Goal: Task Accomplishment & Management: Complete application form

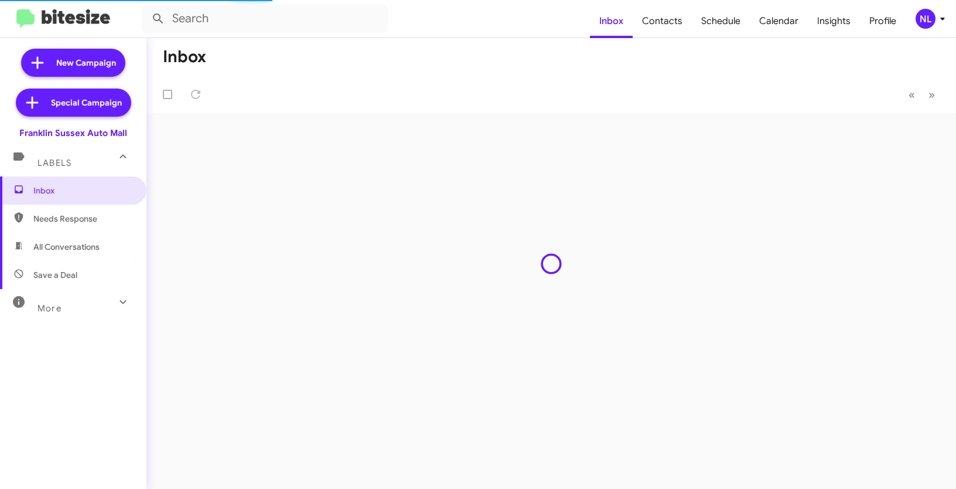
click at [925, 21] on div "NL" at bounding box center [926, 19] width 20 height 20
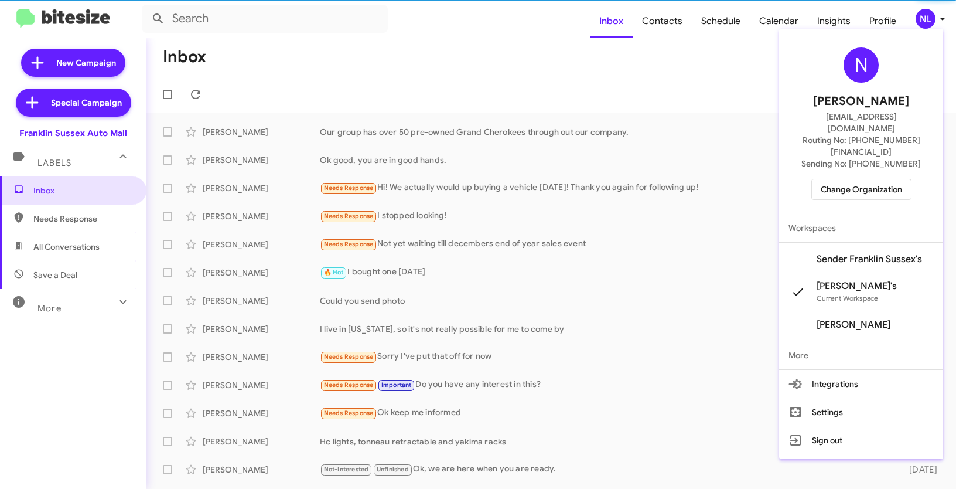
click at [856, 179] on span "Change Organization" at bounding box center [861, 189] width 81 height 20
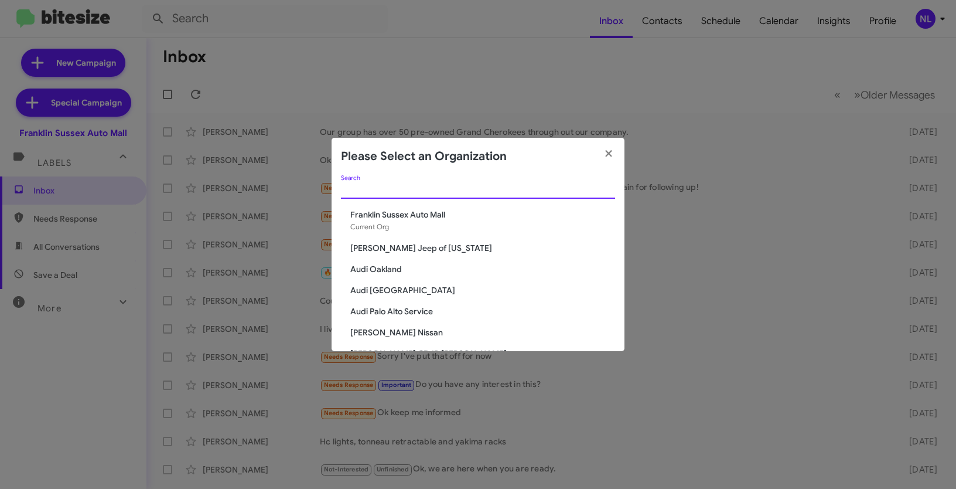
click at [405, 186] on input "Search" at bounding box center [478, 189] width 274 height 9
click at [406, 185] on input "Search" at bounding box center [478, 189] width 274 height 9
click at [404, 214] on span "Franklin Sussex Auto Mall" at bounding box center [482, 215] width 265 height 12
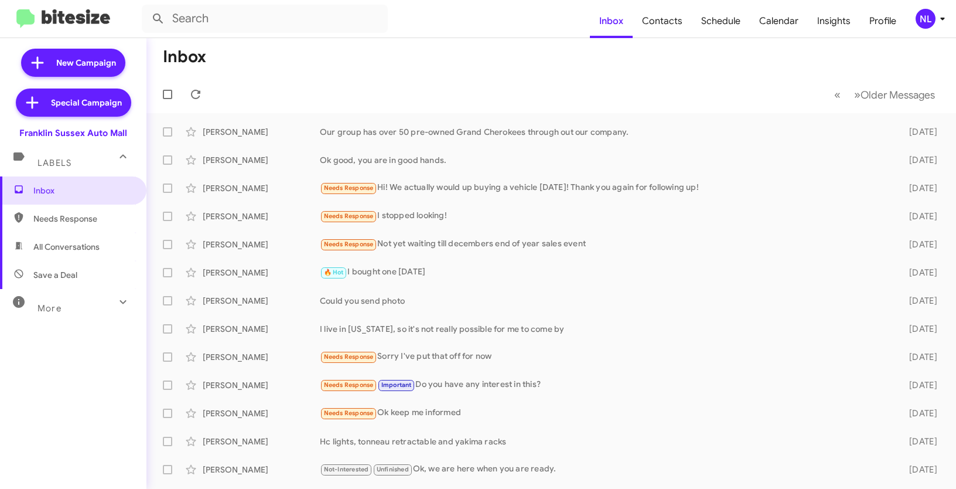
click at [931, 18] on div "NL" at bounding box center [926, 19] width 20 height 20
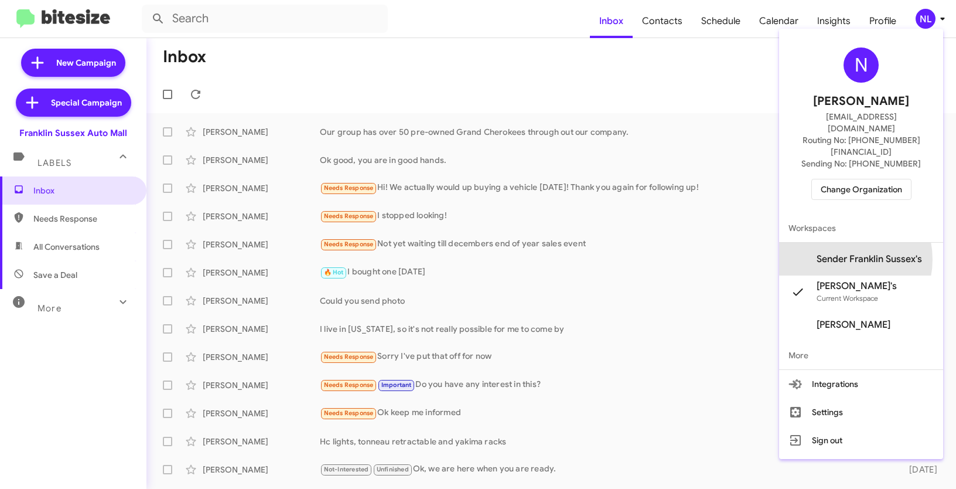
click at [852, 253] on span "Sender Franklin Sussex's" at bounding box center [869, 259] width 105 height 12
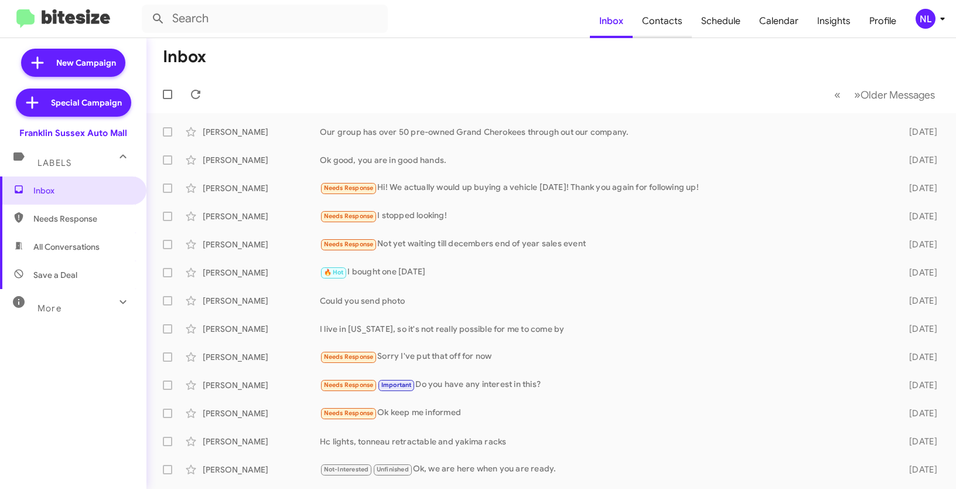
click at [644, 23] on span "Contacts" at bounding box center [662, 21] width 59 height 34
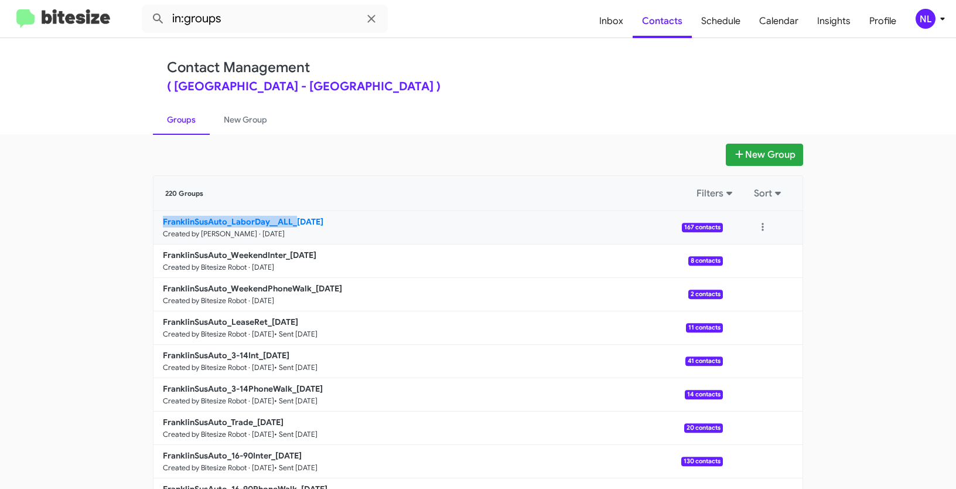
drag, startPoint x: 137, startPoint y: 220, endPoint x: 291, endPoint y: 218, distance: 154.1
click at [291, 218] on app-groups "New Group 220 Groups Filters Sort FranklinSusAuto_LaborDay__ALL_08-25-25 Create…" at bounding box center [478, 360] width 956 height 432
copy b "FranklinSusAuto_LaborDay__ALL_"
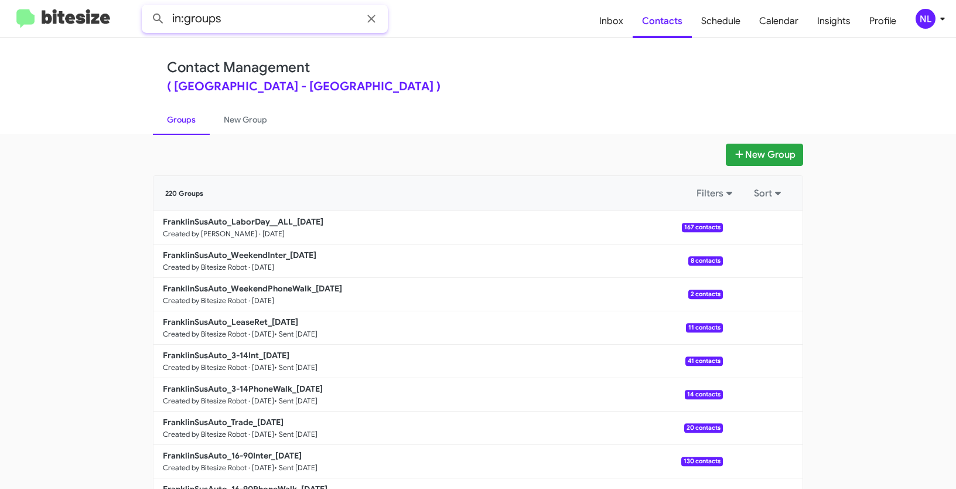
click at [246, 22] on input "in:groups" at bounding box center [265, 19] width 246 height 28
paste input "FranklinSusAuto_LaborDay__ALL_"
type input "in:groups FranklinSusAuto_LaborDay__ALL_"
click at [147, 7] on button at bounding box center [158, 18] width 23 height 23
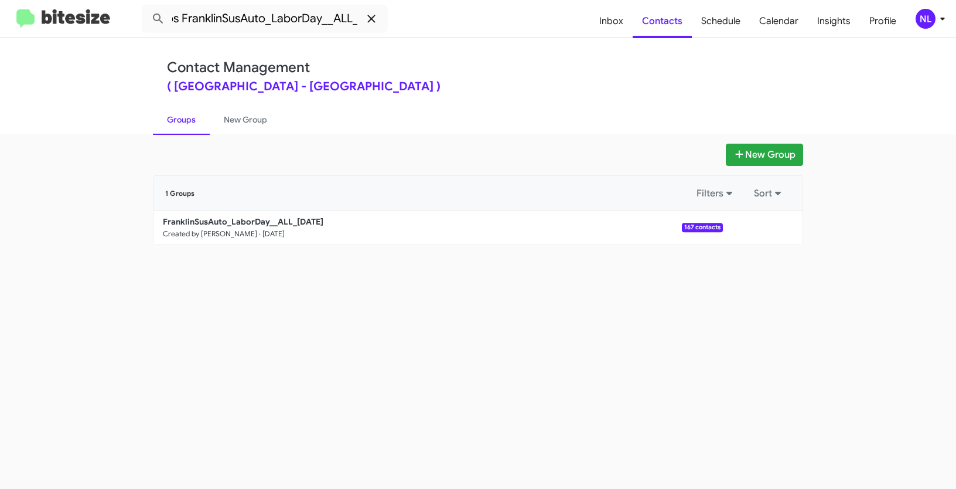
click at [377, 19] on icon at bounding box center [371, 19] width 14 height 14
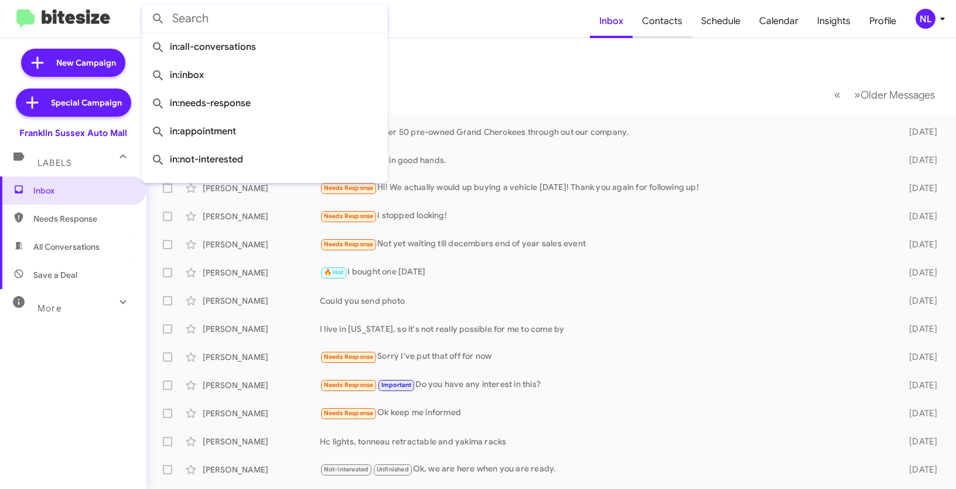
click at [673, 19] on span "Contacts" at bounding box center [662, 21] width 59 height 34
type input "in:groups"
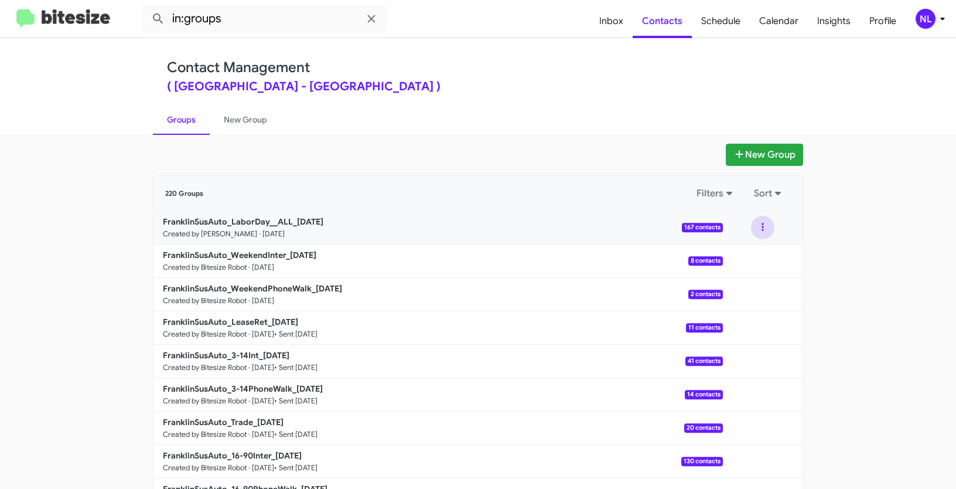
click at [761, 223] on button at bounding box center [762, 227] width 23 height 23
click at [892, 261] on app-groups "New Group 220 Groups Filters Sort FranklinSusAuto_LaborDay__ALL_08-25-25 Create…" at bounding box center [478, 360] width 956 height 432
click at [752, 220] on button at bounding box center [762, 227] width 23 height 23
click at [881, 229] on app-groups "New Group 220 Groups Filters Sort FranklinSusAuto_LaborDay__ALL_08-25-25 Create…" at bounding box center [478, 360] width 956 height 432
click at [751, 230] on button at bounding box center [762, 227] width 23 height 23
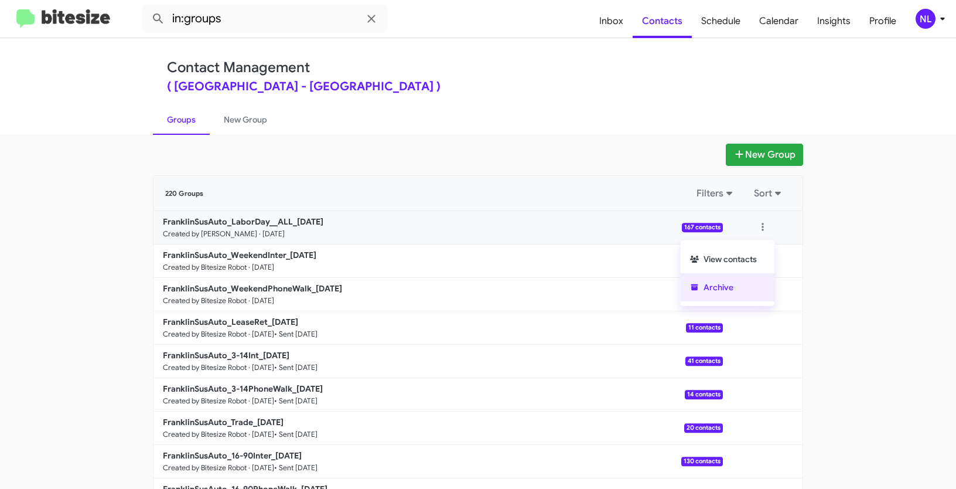
click at [738, 292] on button "Archive" at bounding box center [728, 287] width 94 height 28
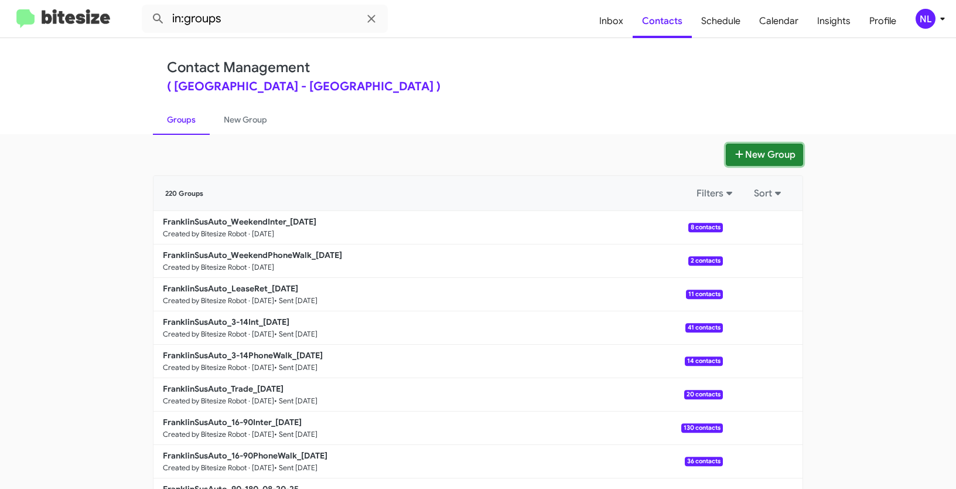
click at [771, 159] on button "New Group" at bounding box center [764, 155] width 77 height 22
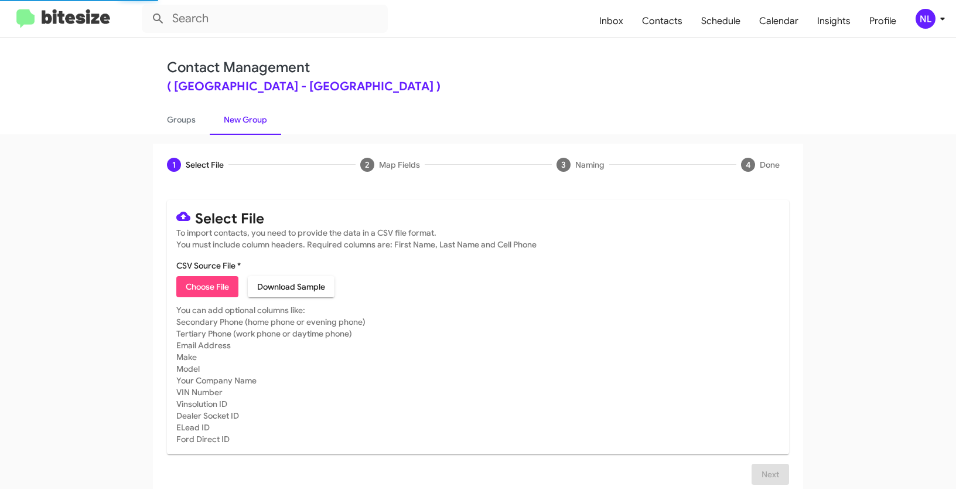
click at [213, 292] on span "Choose File" at bounding box center [207, 286] width 43 height 21
type input "FranklinSusAuto_LaborDay__ALL_08-25-25"
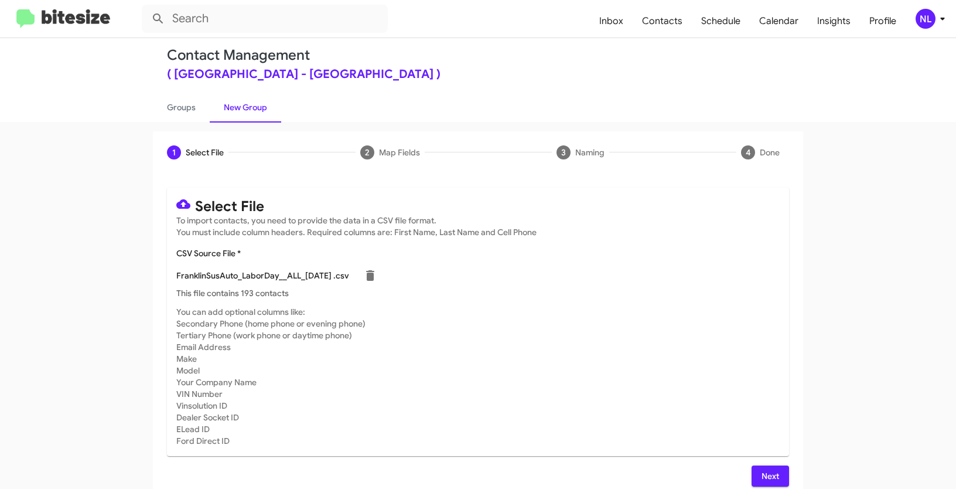
scroll to position [23, 0]
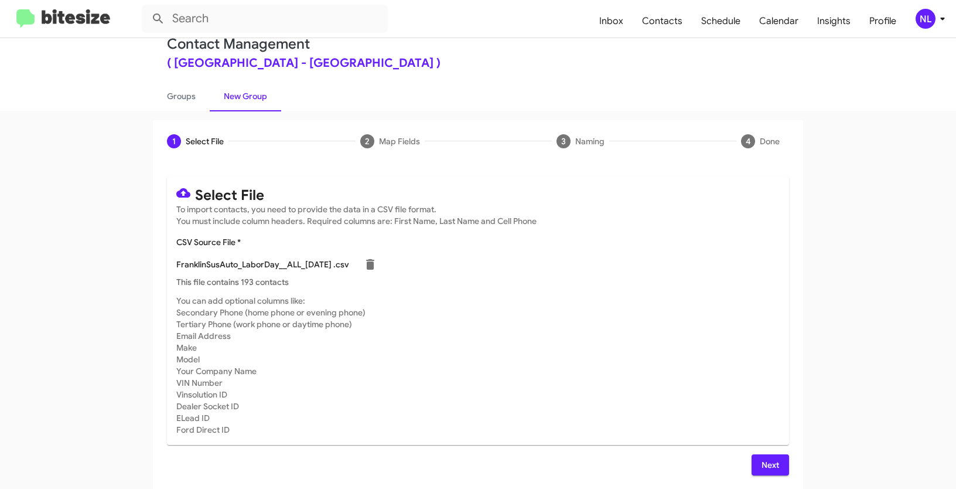
click at [777, 460] on button "Next" at bounding box center [771, 464] width 38 height 21
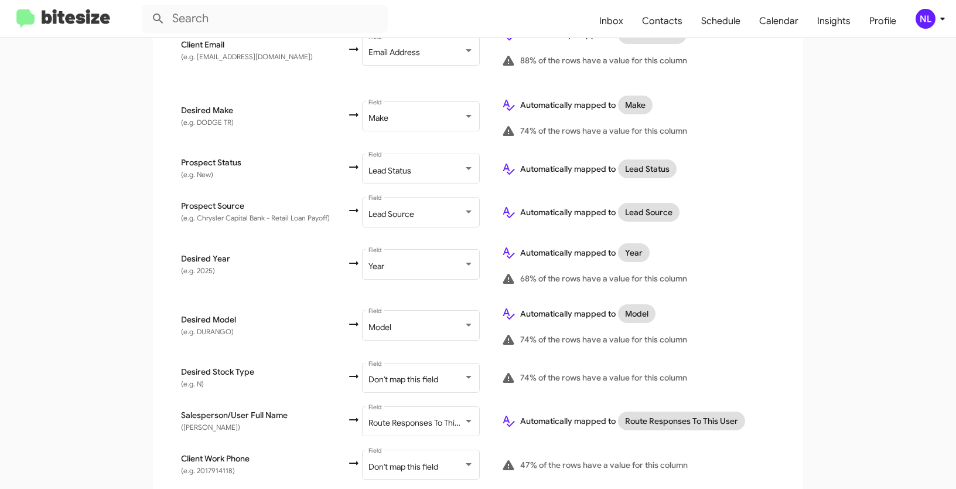
scroll to position [577, 0]
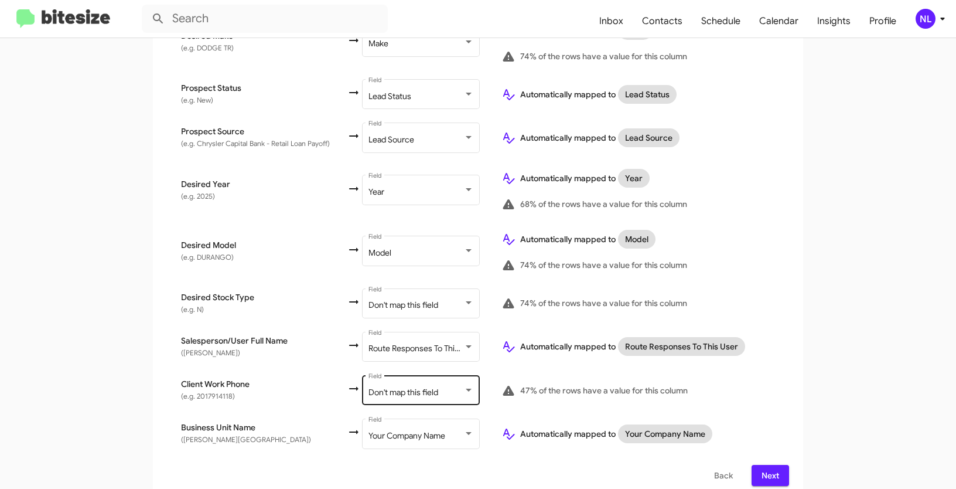
click at [415, 387] on span "Don't map this field" at bounding box center [404, 392] width 70 height 11
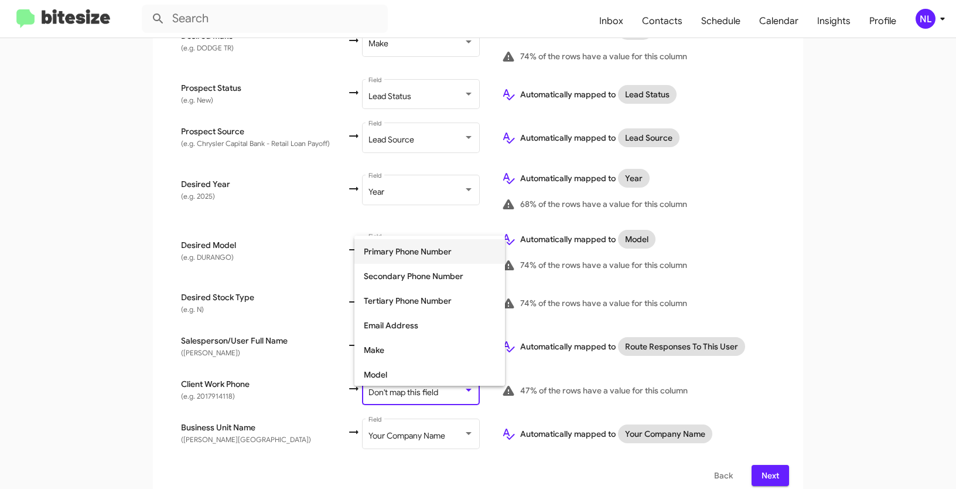
scroll to position [117, 0]
click at [407, 305] on span "Tertiary Phone Number" at bounding box center [430, 303] width 132 height 25
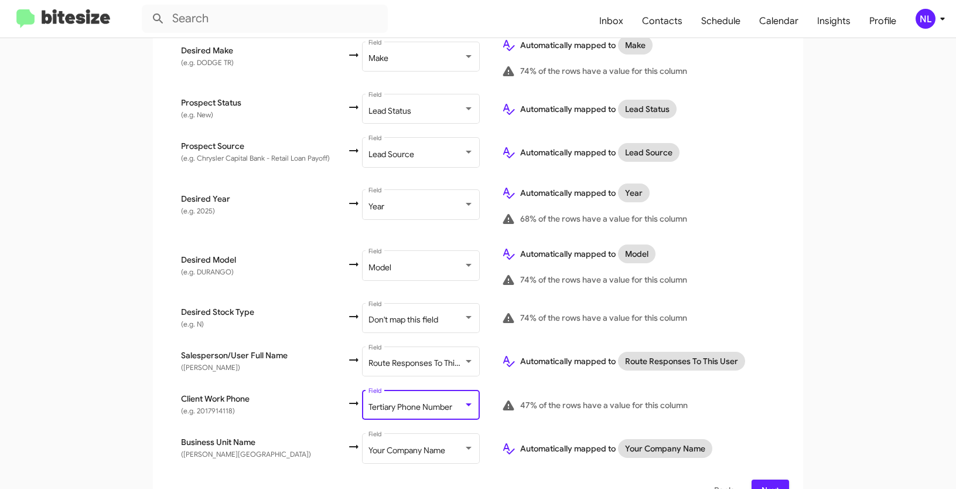
scroll to position [577, 0]
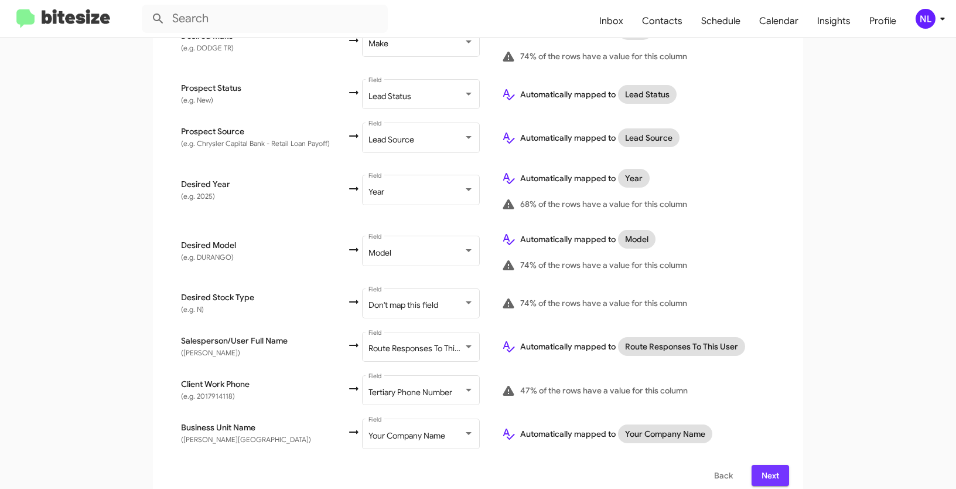
click at [770, 469] on span "Next" at bounding box center [770, 475] width 19 height 21
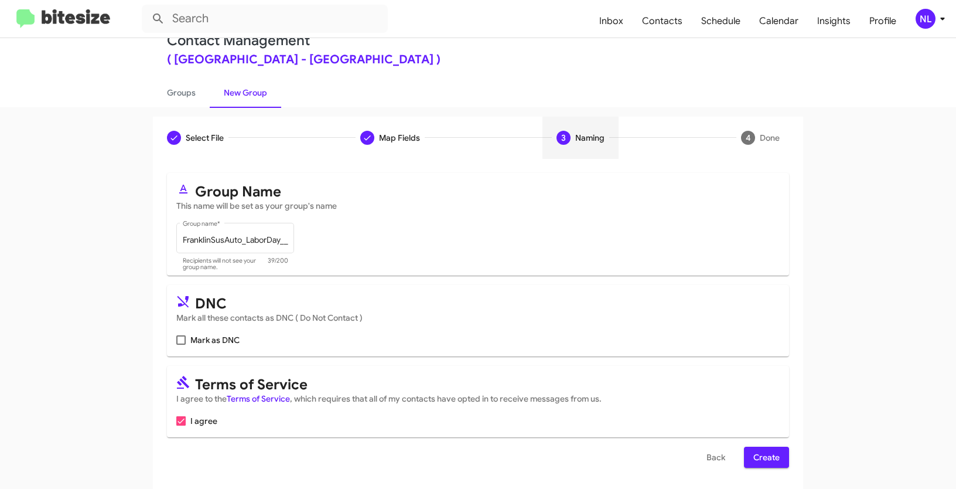
scroll to position [29, 0]
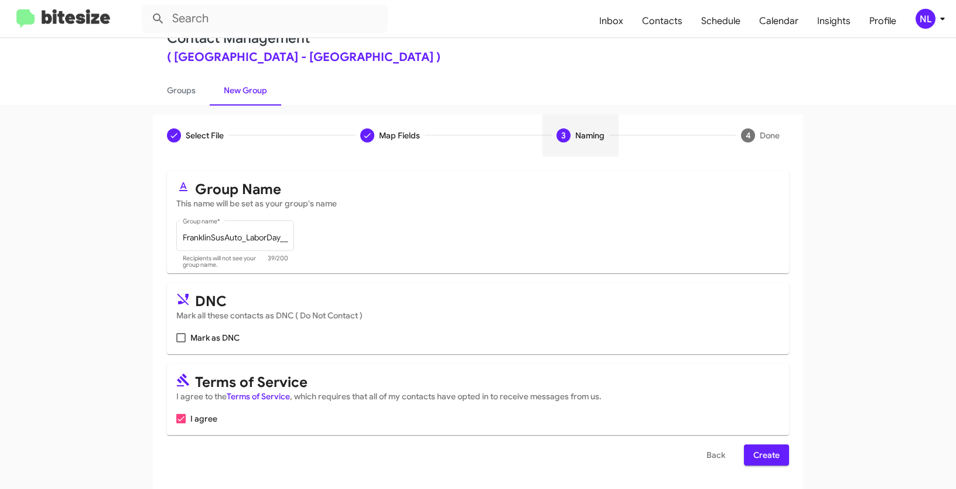
click at [754, 463] on span "Create" at bounding box center [767, 454] width 26 height 21
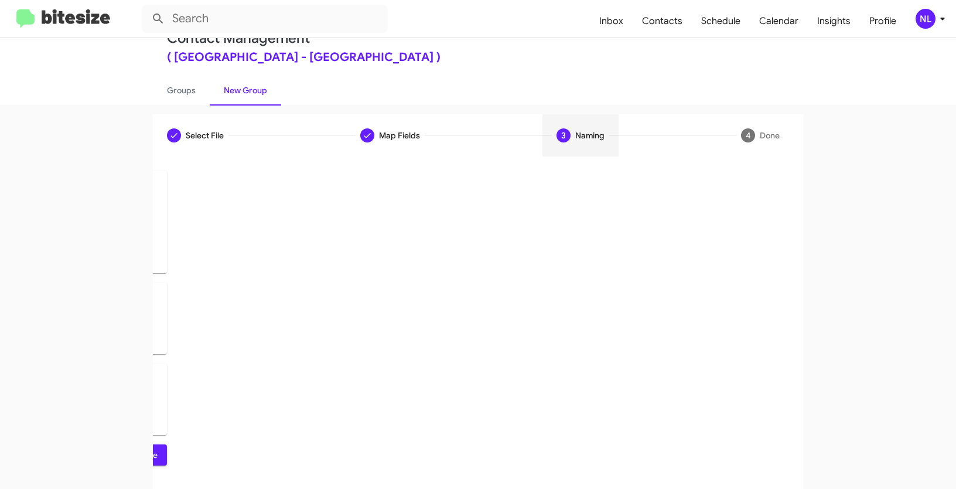
scroll to position [0, 0]
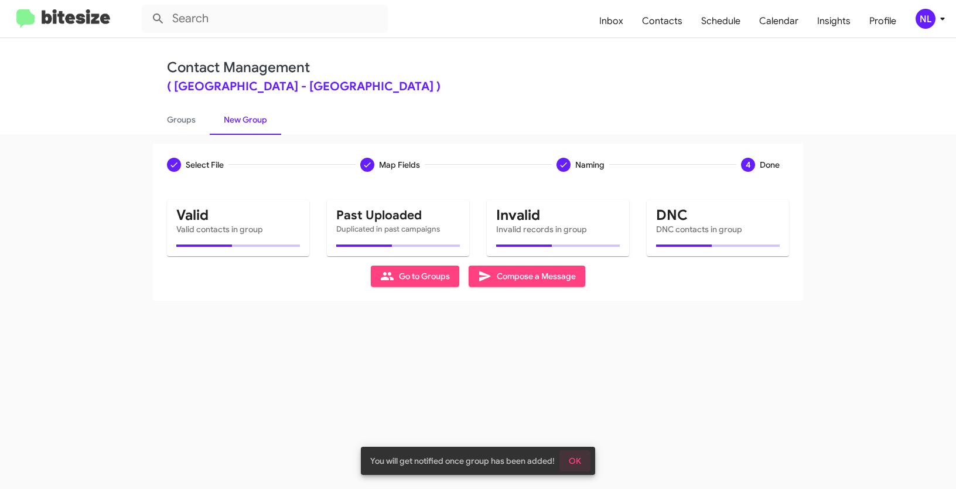
click at [573, 463] on span "OK" at bounding box center [575, 460] width 12 height 21
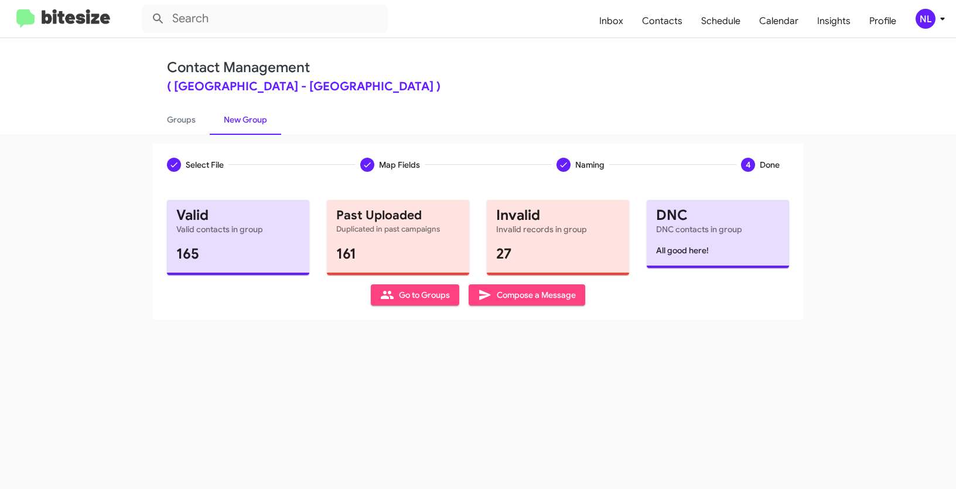
click at [419, 297] on span "Go to Groups" at bounding box center [415, 294] width 70 height 21
type input "in:groups"
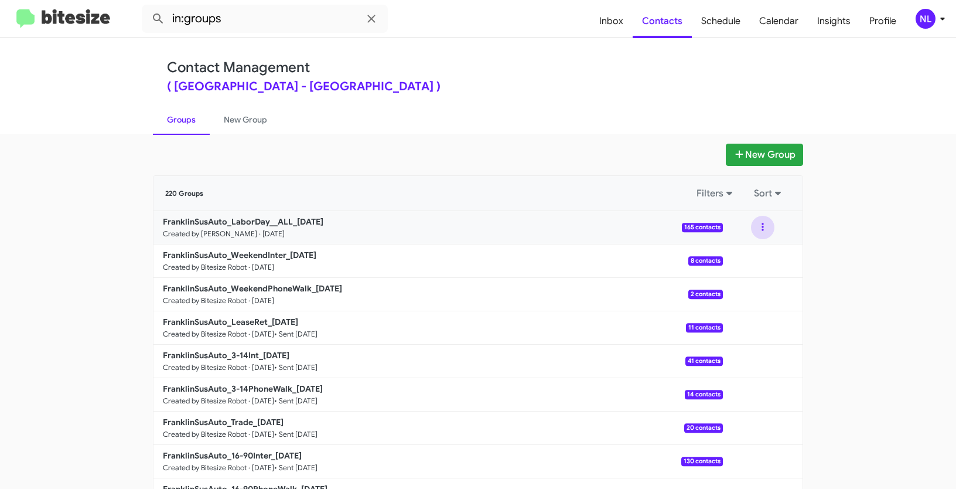
click at [757, 227] on button at bounding box center [762, 227] width 23 height 23
click at [739, 261] on button "View contacts" at bounding box center [728, 259] width 94 height 28
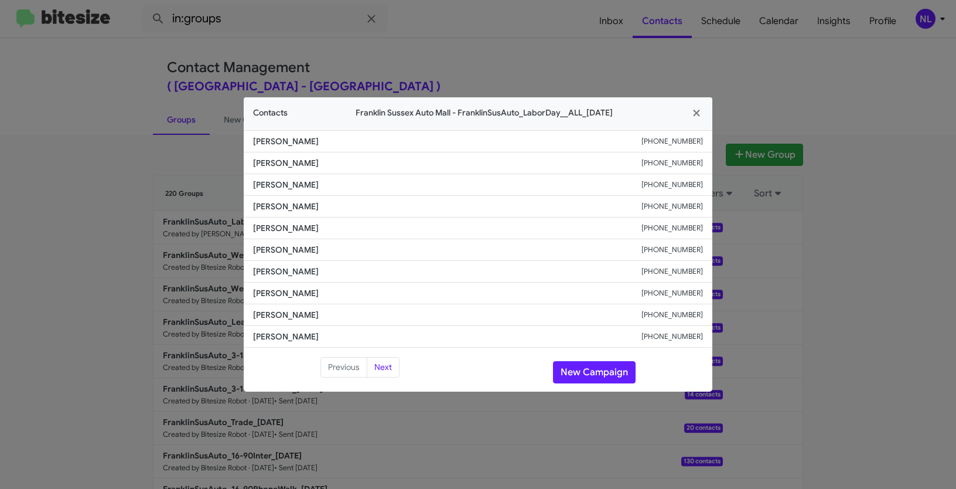
drag, startPoint x: 252, startPoint y: 292, endPoint x: 427, endPoint y: 286, distance: 174.7
click at [420, 295] on li "Steven Schreibstein +12027318168" at bounding box center [478, 293] width 469 height 22
copy span "Steven Schreibstein"
click at [611, 359] on div "Previous Next New Campaign" at bounding box center [478, 372] width 469 height 30
click at [616, 373] on button "New Campaign" at bounding box center [594, 372] width 83 height 22
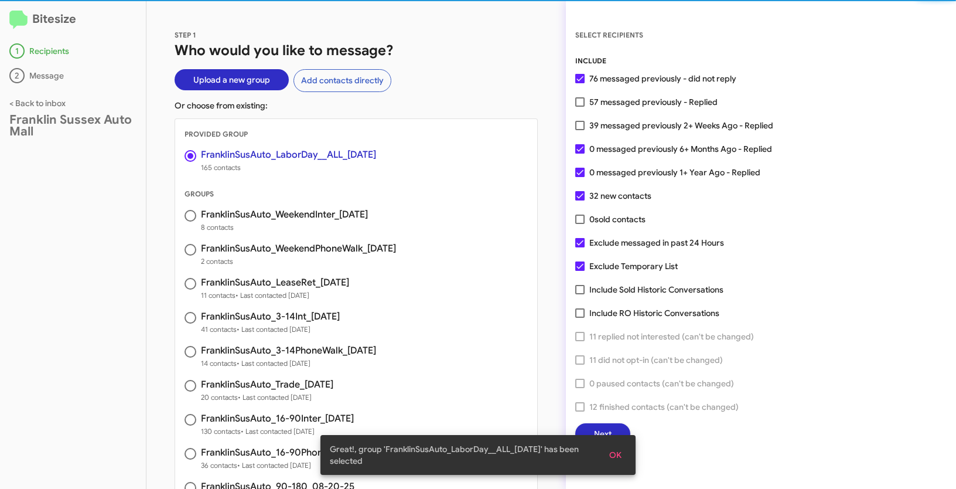
click at [619, 452] on span "OK" at bounding box center [615, 454] width 12 height 21
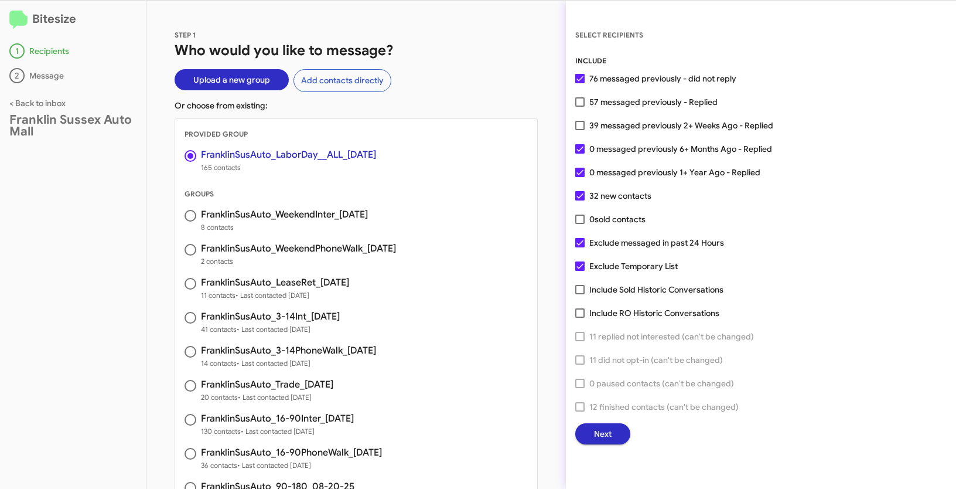
click at [581, 102] on span at bounding box center [579, 101] width 9 height 9
click at [580, 107] on input "57 messaged previously - Replied" at bounding box center [580, 107] width 1 height 1
checkbox input "true"
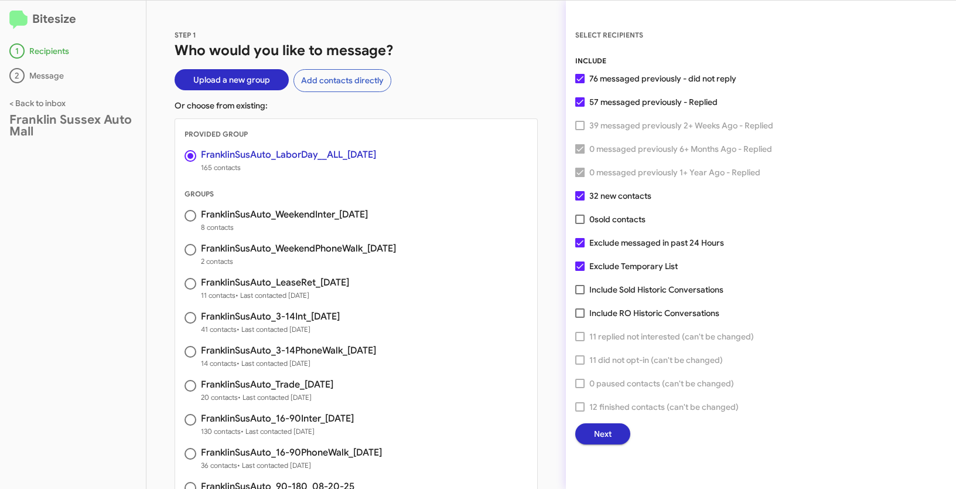
click at [615, 437] on button "Next" at bounding box center [602, 433] width 55 height 21
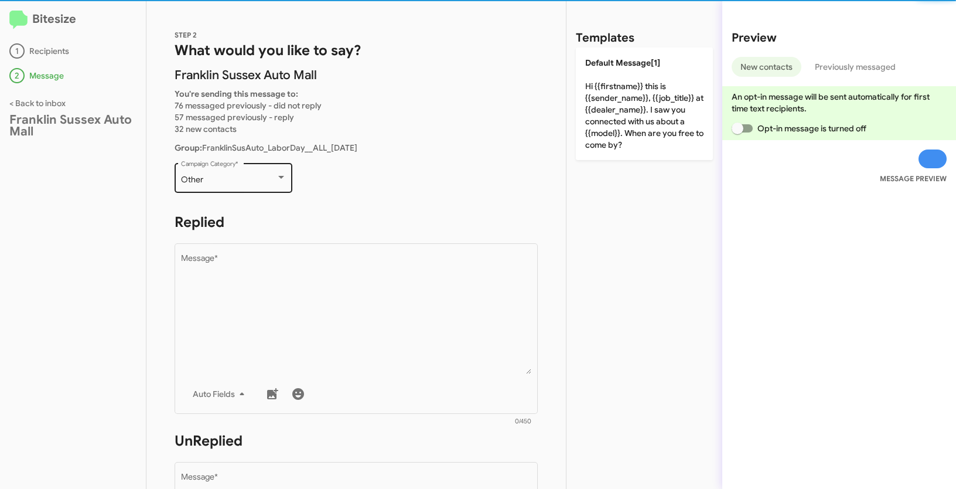
click at [265, 178] on div "Other" at bounding box center [228, 179] width 95 height 9
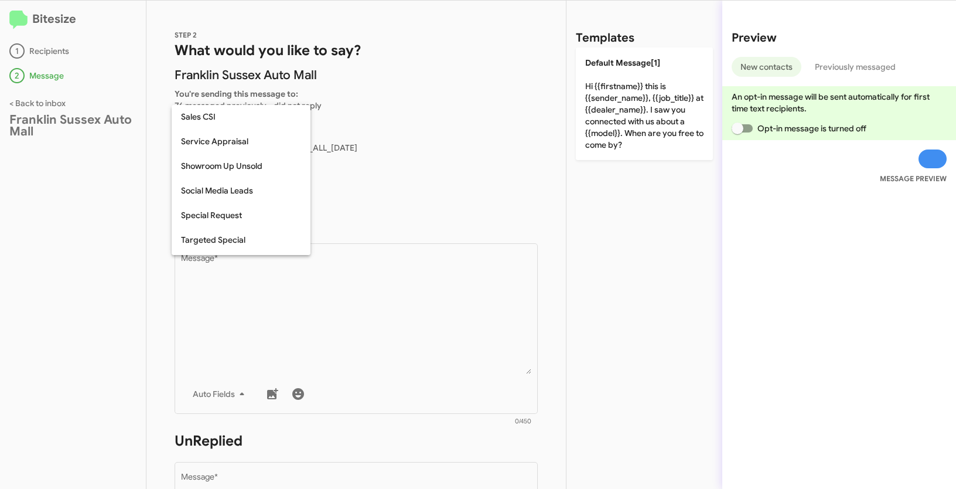
scroll to position [396, 0]
click at [209, 213] on span "Special Request" at bounding box center [241, 213] width 120 height 25
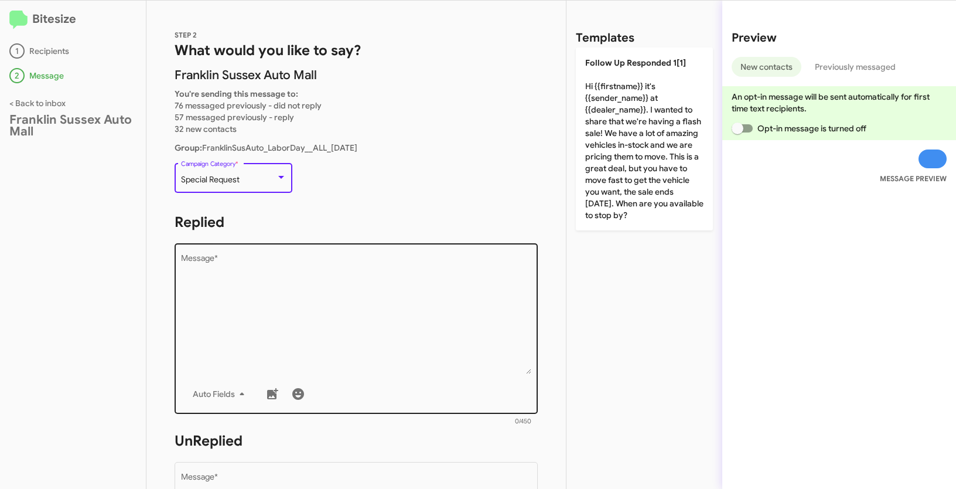
click at [299, 284] on textarea "Message *" at bounding box center [356, 314] width 351 height 120
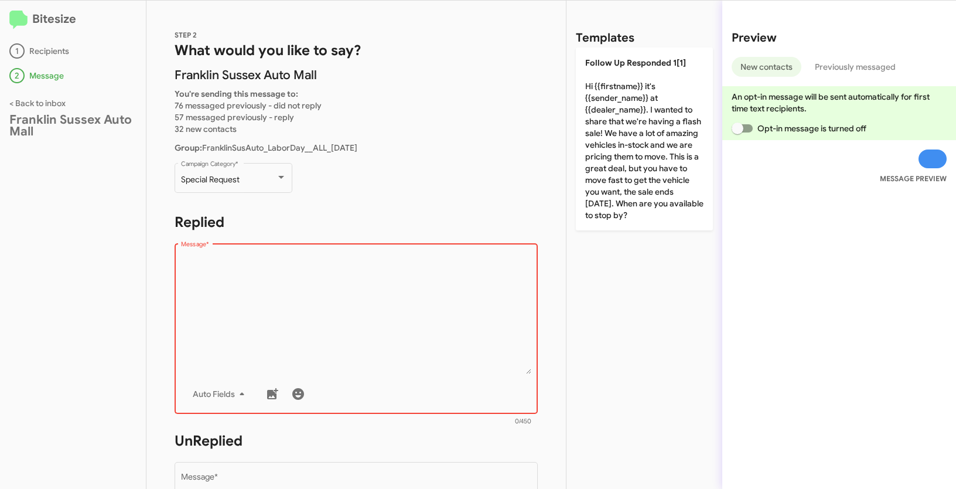
click at [333, 314] on textarea "Message *" at bounding box center [356, 314] width 351 height 120
click at [273, 295] on textarea "Message *" at bounding box center [356, 314] width 351 height 120
paste textarea ""Hi {{firstname}} it's {{sender_name}} at {{dealer_name}}. Holiday savings are …"
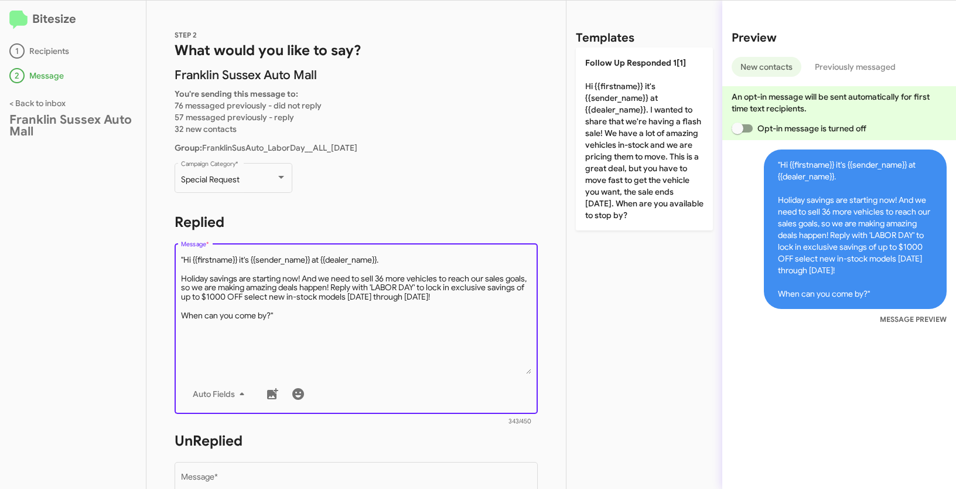
click at [185, 255] on textarea "Message *" at bounding box center [356, 314] width 351 height 120
click at [343, 314] on textarea "Message *" at bounding box center [356, 314] width 351 height 120
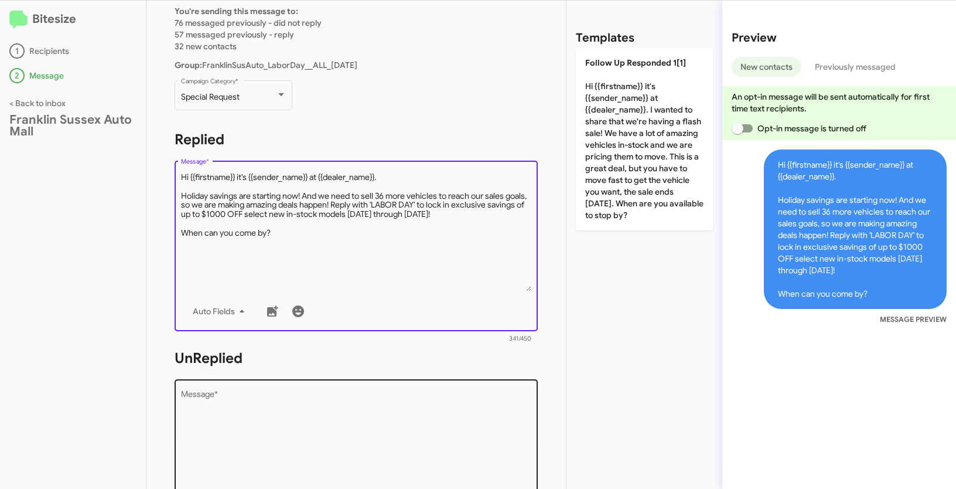
scroll to position [83, 0]
type textarea "Hi {{firstname}} it's {{sender_name}} at {{dealer_name}}. Holiday savings are s…"
click at [379, 420] on textarea "Message *" at bounding box center [356, 450] width 351 height 120
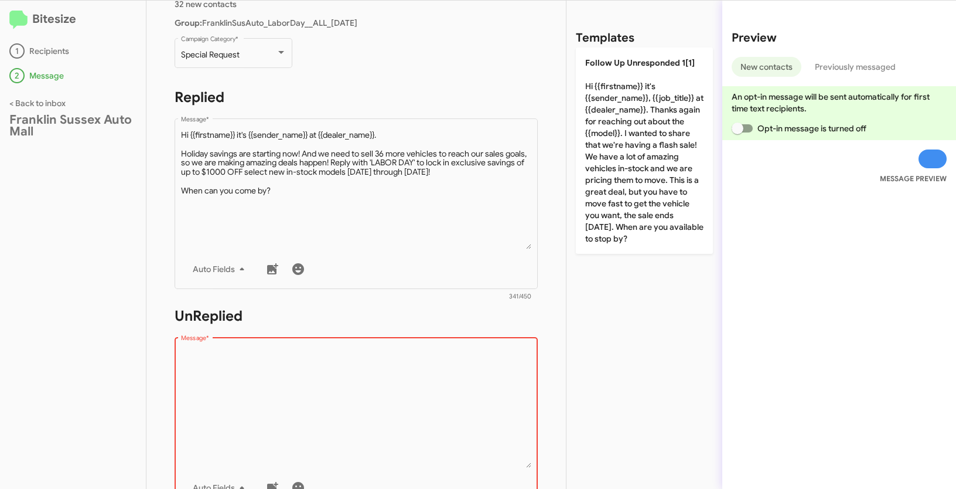
scroll to position [263, 0]
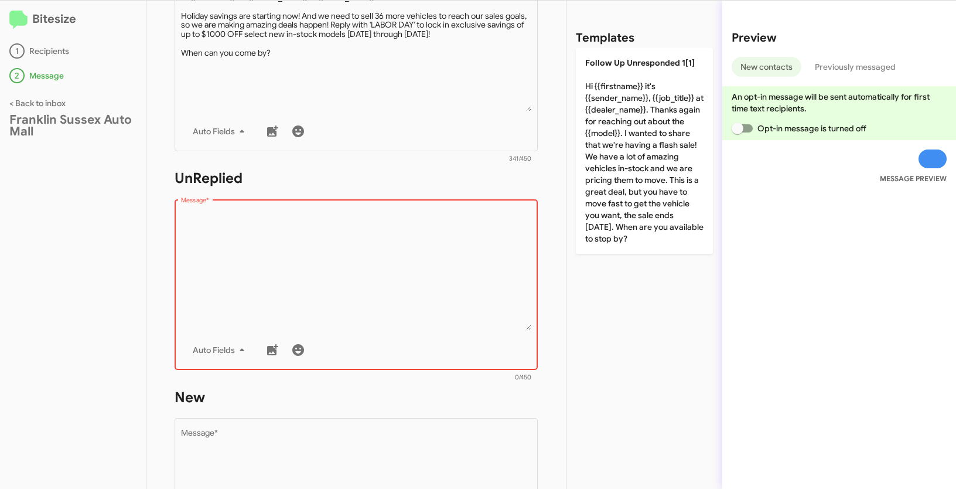
click at [336, 265] on textarea "Message *" at bounding box center [356, 270] width 351 height 120
paste textarea ""Hi {{firstname}} it's {{sender_name}}, {{job_title}} at {{dealer_name}}. Thank…"
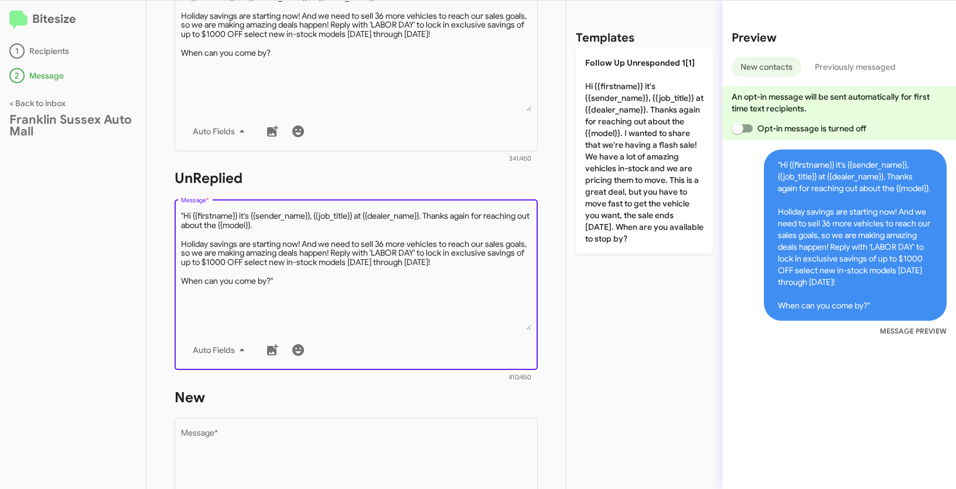
click at [185, 213] on textarea "Message *" at bounding box center [356, 270] width 351 height 120
click at [298, 277] on textarea "Message *" at bounding box center [356, 270] width 351 height 120
type textarea "Hi {{firstname}} it's {{sender_name}}, {{job_title}} at {{dealer_name}}. Thanks…"
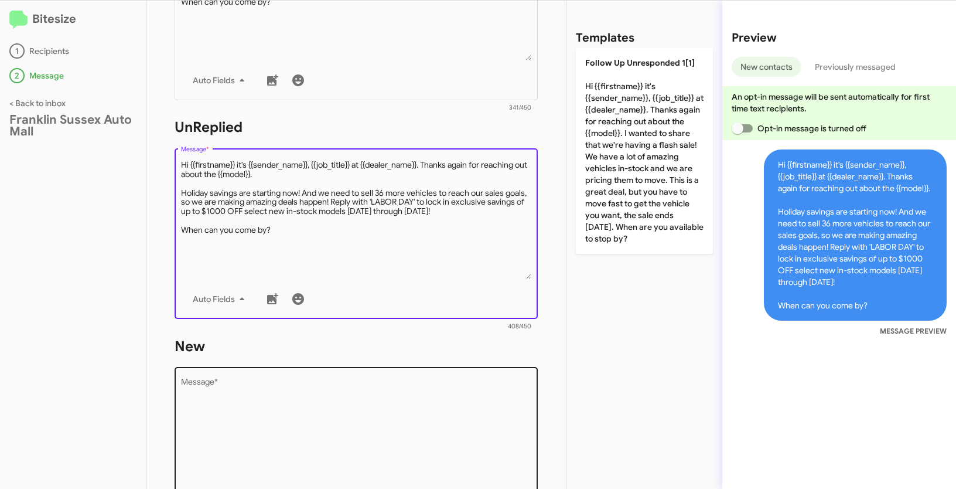
scroll to position [357, 0]
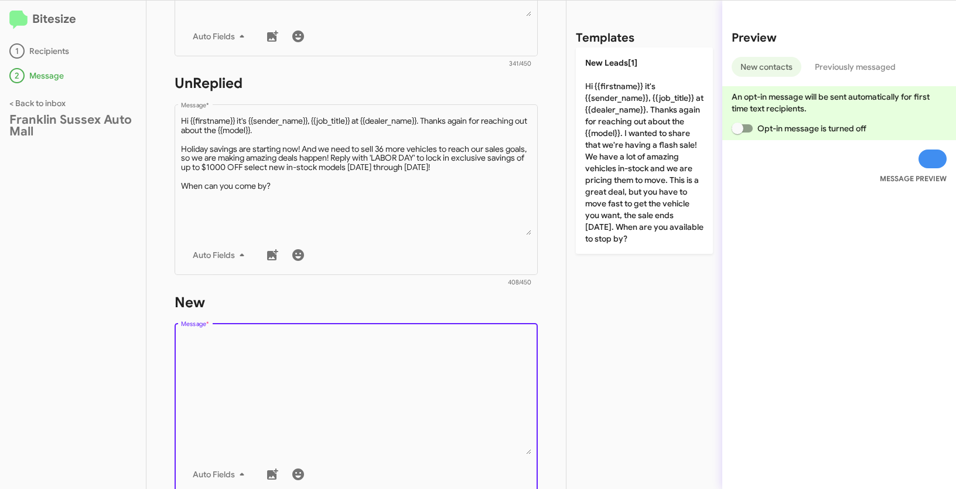
click at [336, 356] on textarea "Message *" at bounding box center [356, 395] width 351 height 120
paste textarea ""Hi {{firstname}} it's {{sender_name}}, {{job_title}} at {{dealer_name}}. Thank…"
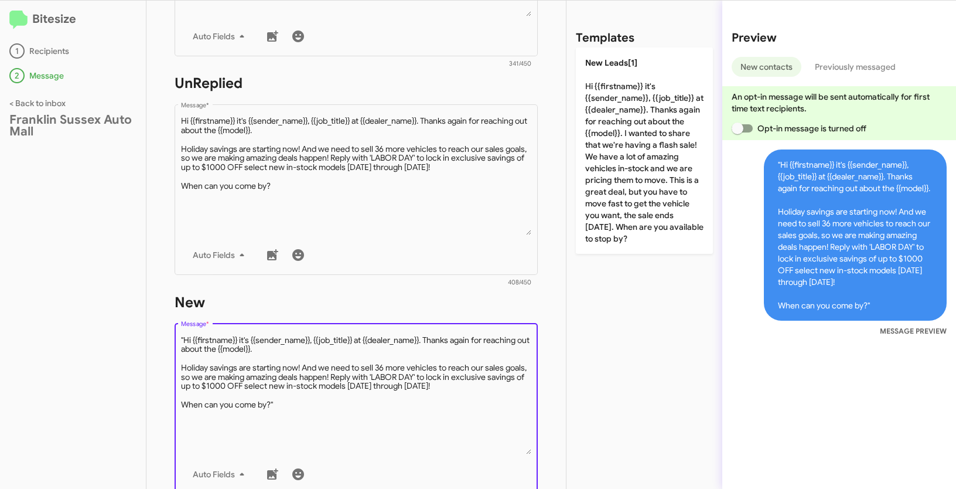
click at [185, 337] on textarea "Message *" at bounding box center [356, 395] width 351 height 120
click at [305, 397] on textarea "Message *" at bounding box center [356, 395] width 351 height 120
click at [281, 407] on textarea "Message *" at bounding box center [356, 395] width 351 height 120
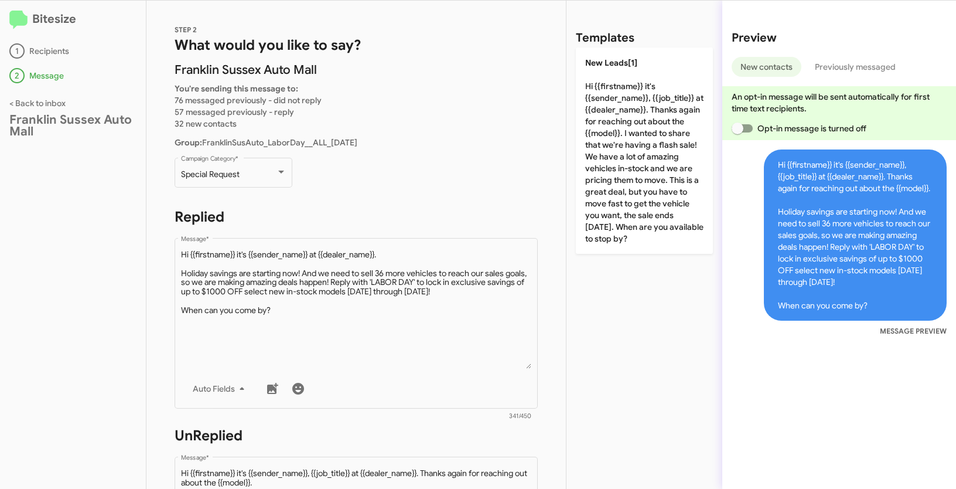
scroll to position [0, 0]
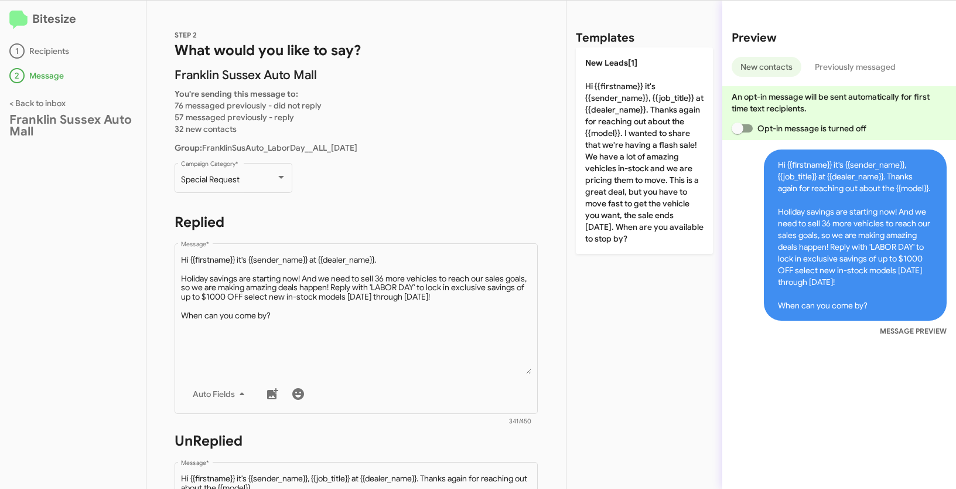
type textarea "Hi {{firstname}} it's {{sender_name}}, {{job_title}} at {{dealer_name}}. Thanks…"
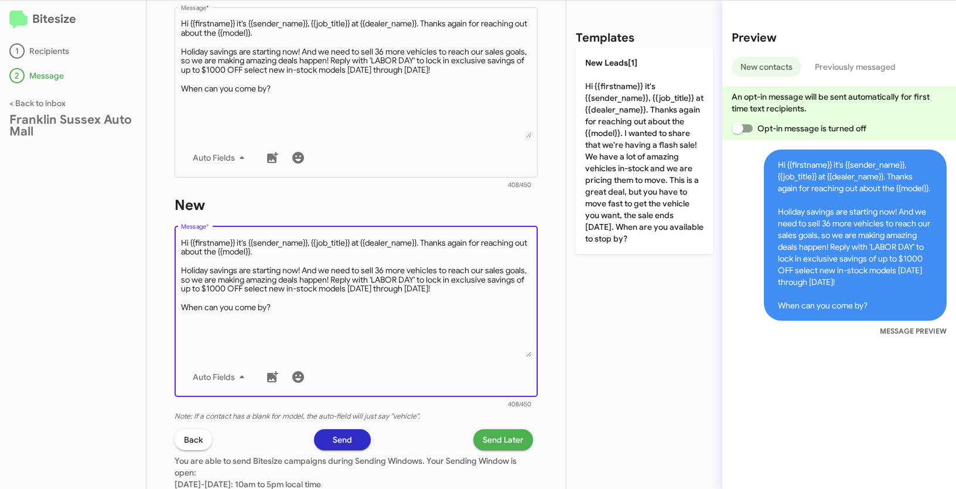
scroll to position [560, 0]
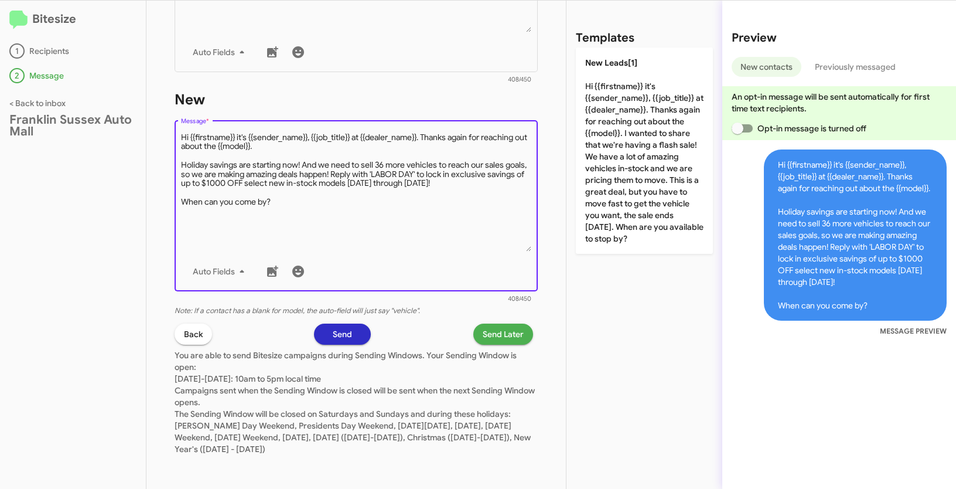
click at [521, 331] on button "Send Later" at bounding box center [503, 333] width 60 height 21
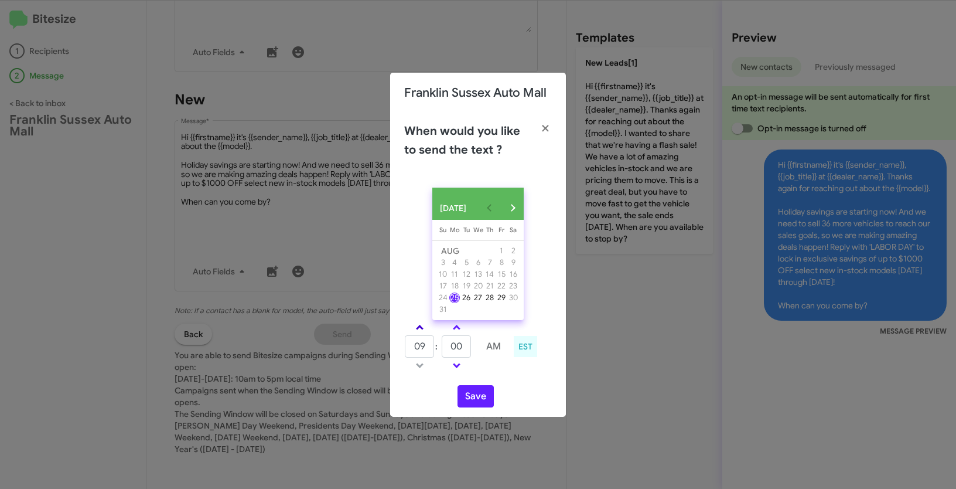
click at [417, 334] on link at bounding box center [420, 327] width 21 height 13
type input "10"
drag, startPoint x: 468, startPoint y: 353, endPoint x: 423, endPoint y: 343, distance: 45.6
click at [423, 343] on tr "10 : 00 AM" at bounding box center [456, 346] width 105 height 23
type input "45"
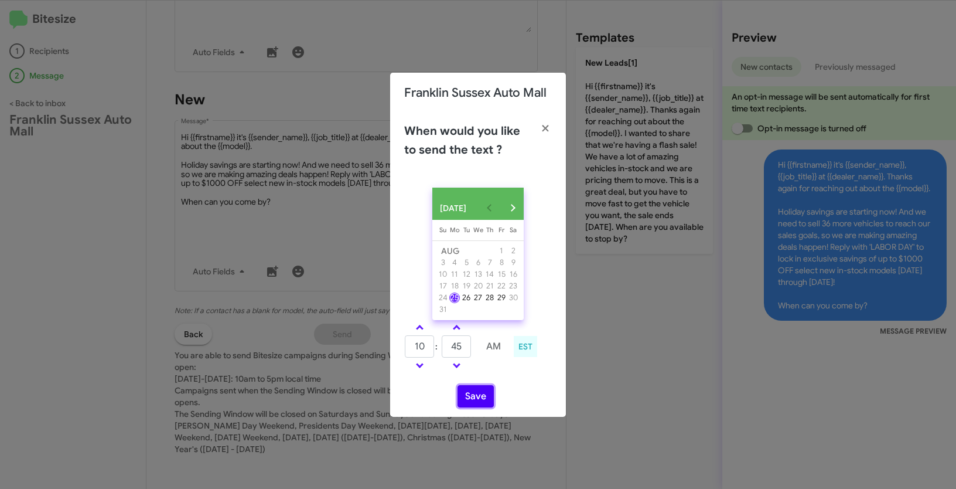
click at [473, 396] on button "Save" at bounding box center [476, 396] width 36 height 22
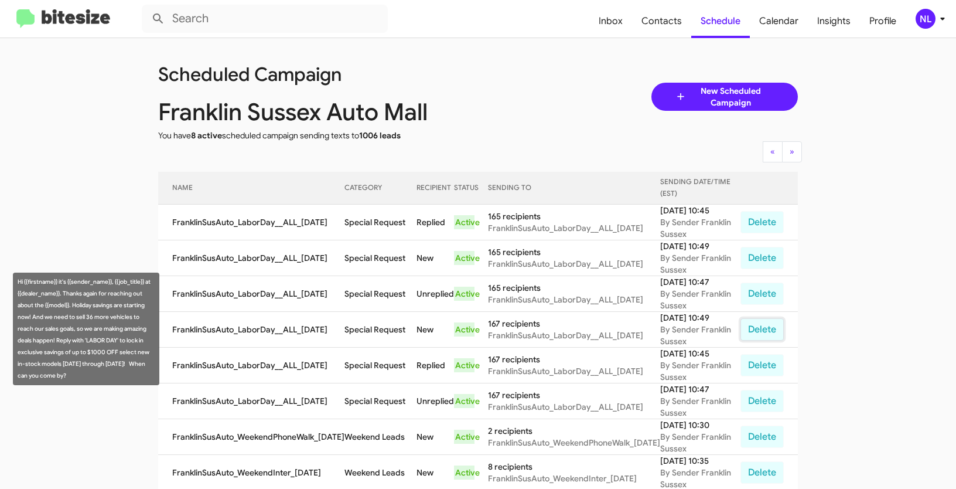
click at [757, 329] on button "Delete" at bounding box center [762, 329] width 43 height 22
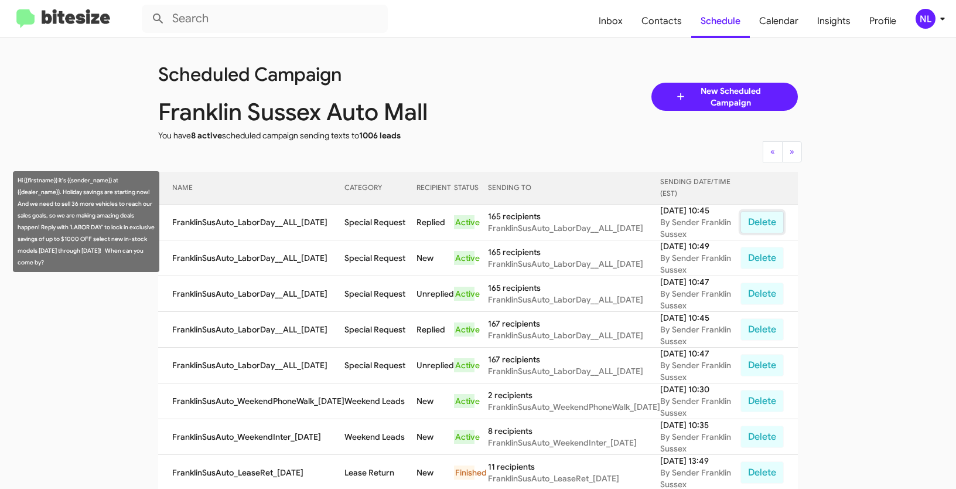
click at [759, 228] on button "Delete" at bounding box center [762, 222] width 43 height 22
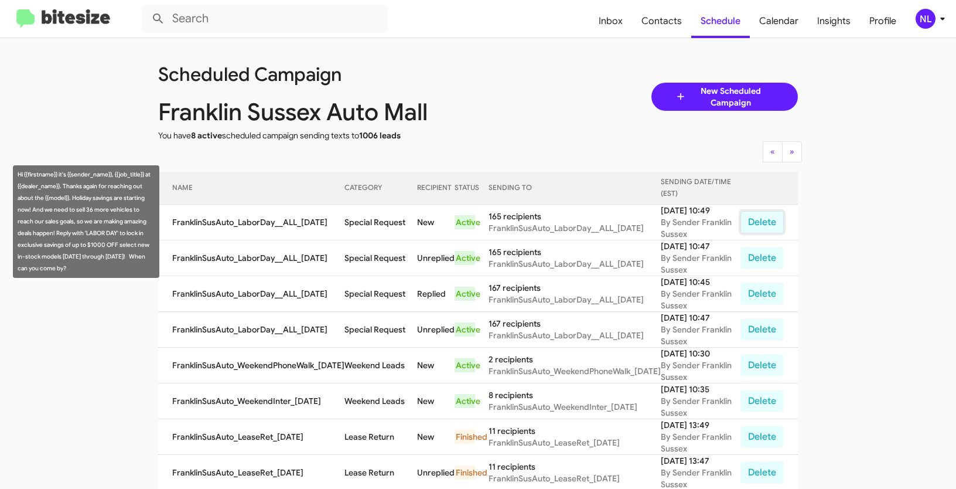
click at [748, 219] on button "Delete" at bounding box center [762, 222] width 43 height 22
click at [764, 220] on button "Delete" at bounding box center [762, 222] width 43 height 22
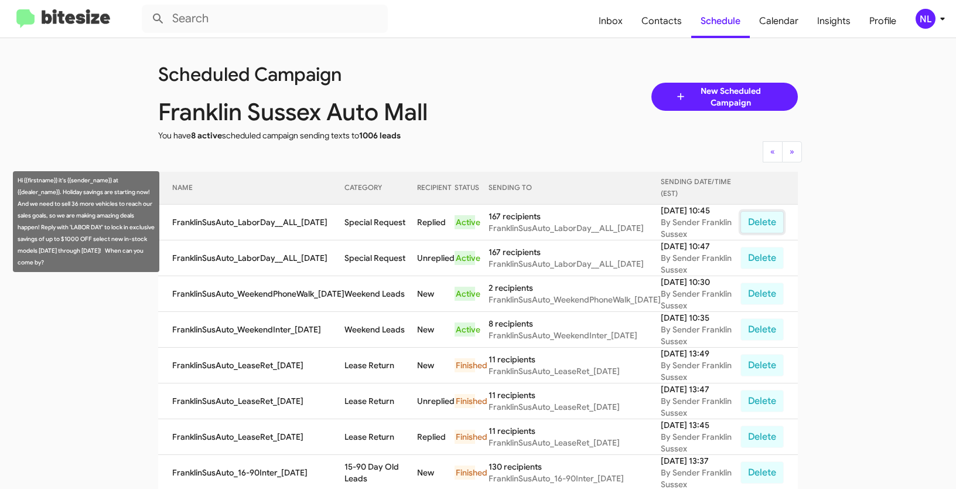
click at [762, 223] on button "Delete" at bounding box center [762, 222] width 43 height 22
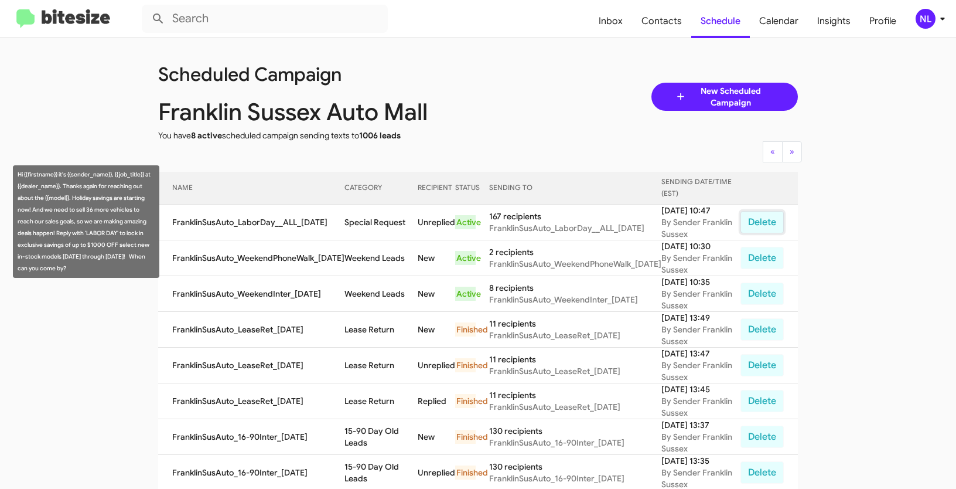
click at [774, 226] on button "Delete" at bounding box center [762, 222] width 43 height 22
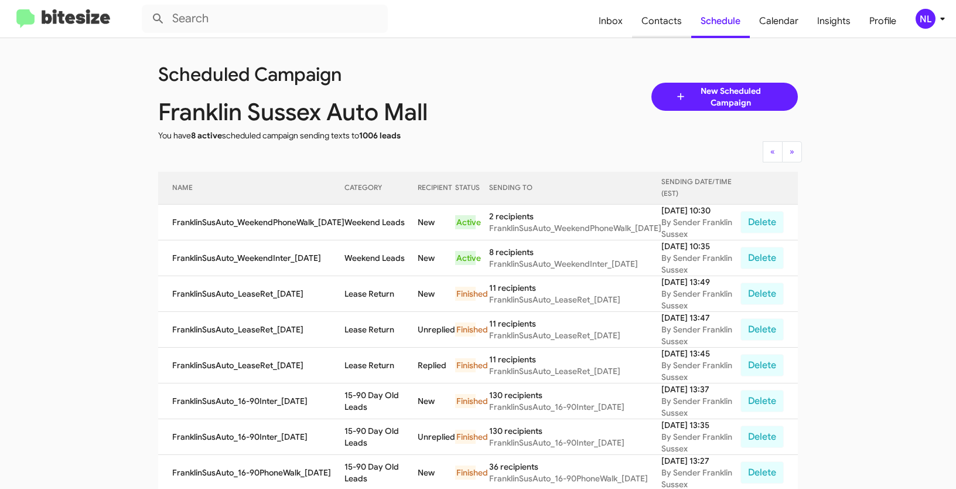
click at [667, 20] on span "Contacts" at bounding box center [661, 21] width 59 height 34
type input "in:groups"
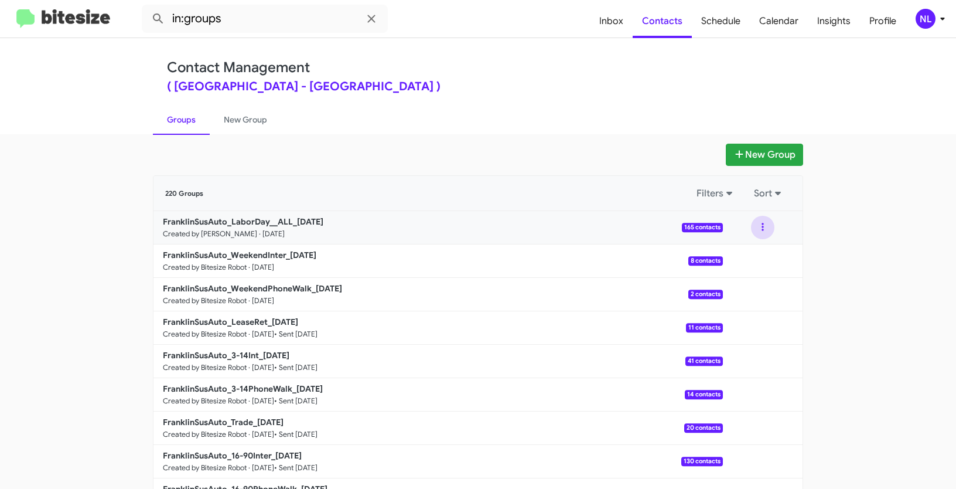
click at [756, 222] on button at bounding box center [762, 227] width 23 height 23
click at [744, 260] on button "View contacts" at bounding box center [728, 259] width 94 height 28
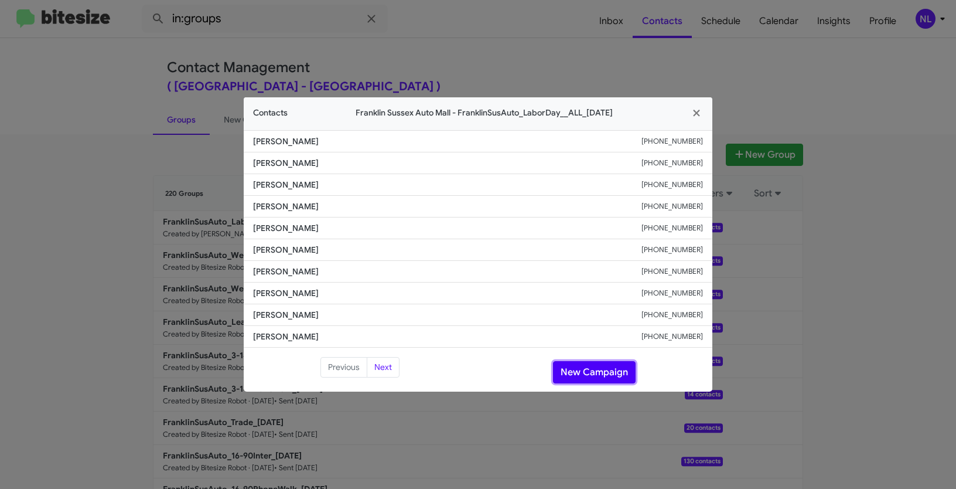
click at [601, 376] on button "New Campaign" at bounding box center [594, 372] width 83 height 22
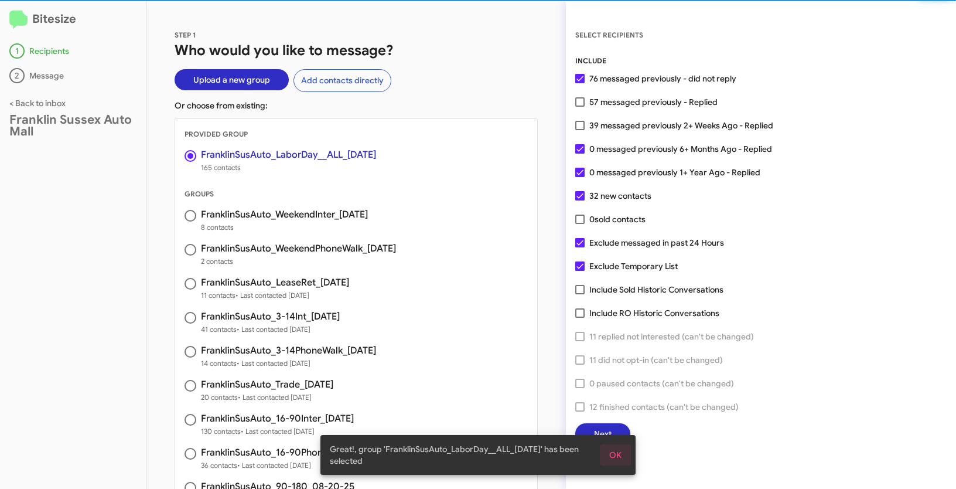
click at [619, 451] on span "OK" at bounding box center [615, 454] width 12 height 21
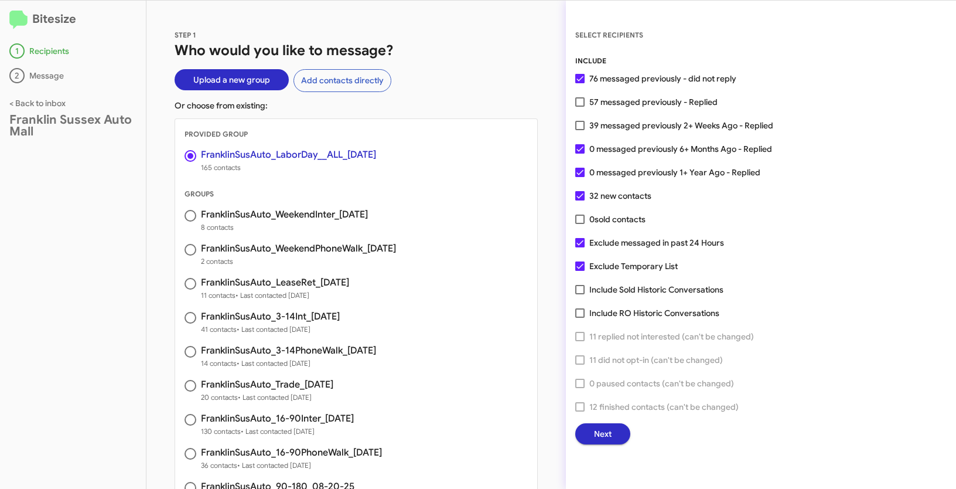
click at [579, 103] on span at bounding box center [579, 101] width 9 height 9
click at [580, 107] on input "57 messaged previously - Replied" at bounding box center [580, 107] width 1 height 1
checkbox input "true"
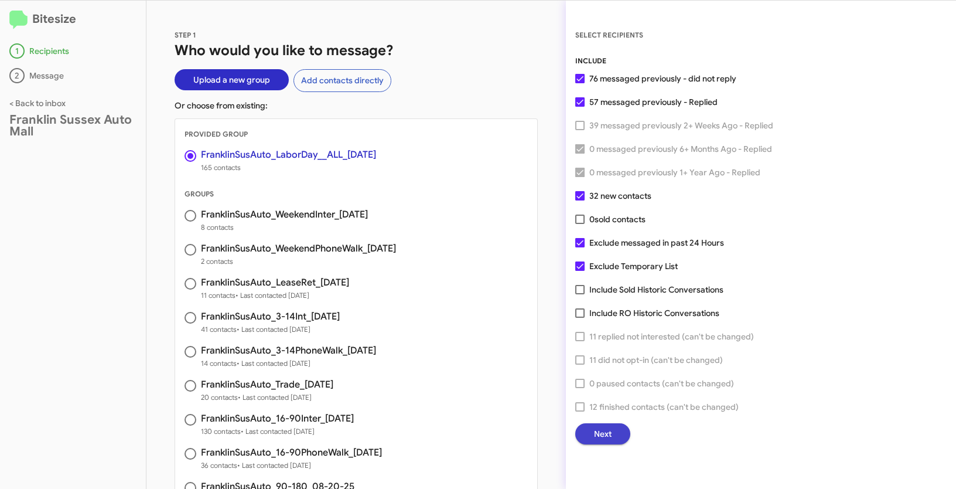
click at [613, 435] on button "Next" at bounding box center [602, 433] width 55 height 21
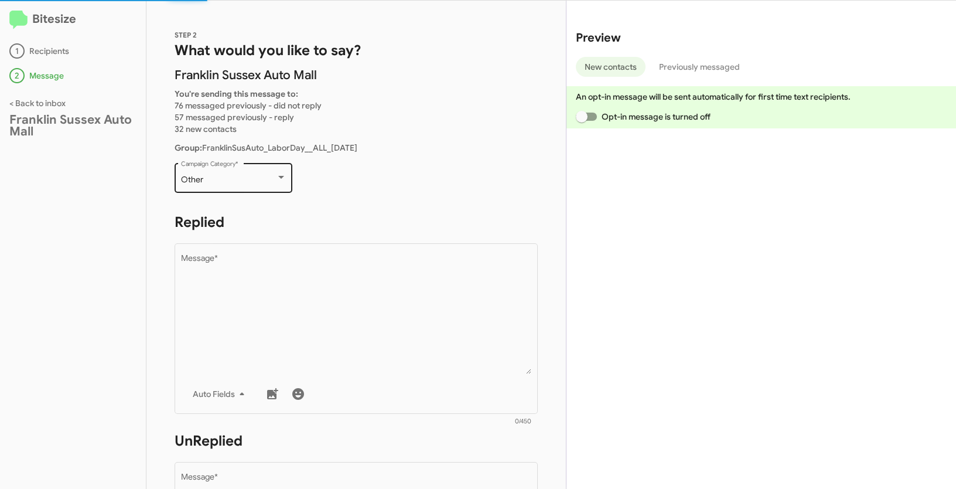
click at [252, 180] on div "Other" at bounding box center [228, 179] width 95 height 9
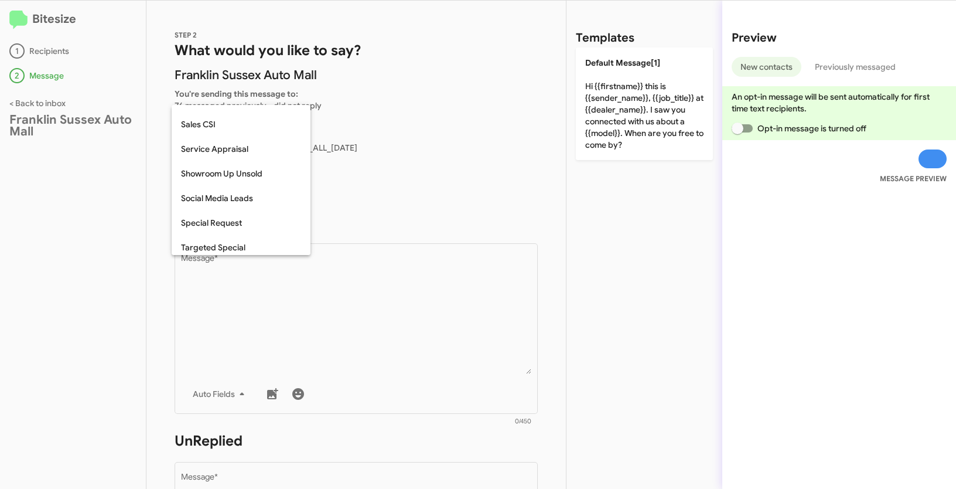
scroll to position [435, 0]
click at [228, 175] on span "Special Request" at bounding box center [241, 174] width 120 height 25
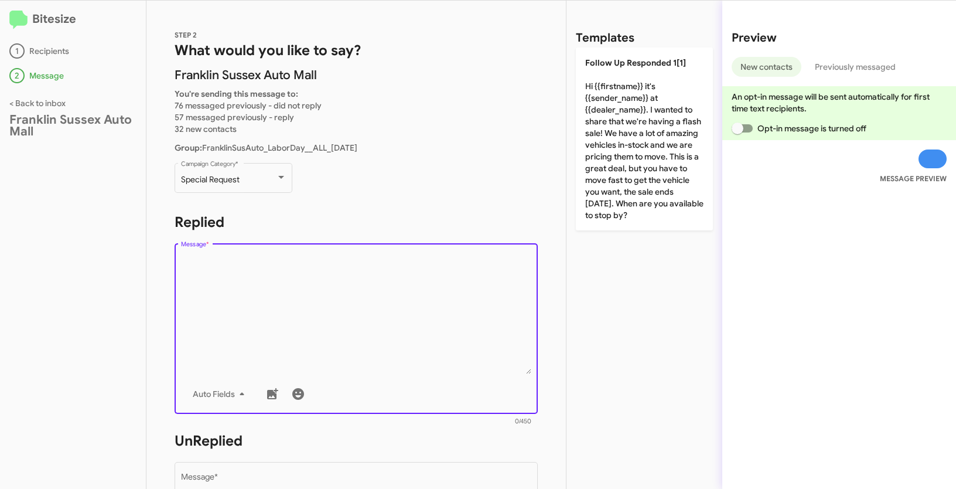
click at [295, 296] on textarea "Message *" at bounding box center [356, 314] width 351 height 120
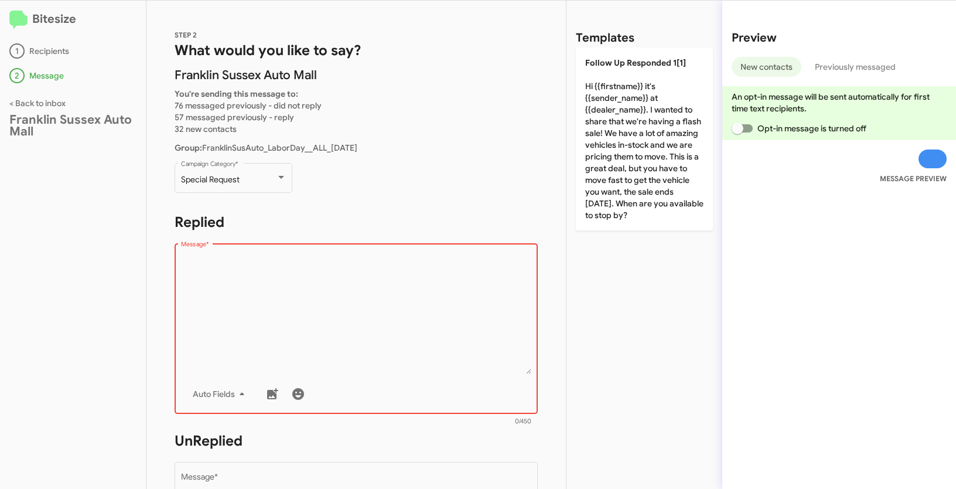
click at [321, 320] on textarea "Message *" at bounding box center [356, 314] width 351 height 120
paste textarea ""Hi {{firstname}} it's {{sender_name}} at {{dealer_name}}. Holiday savings are …"
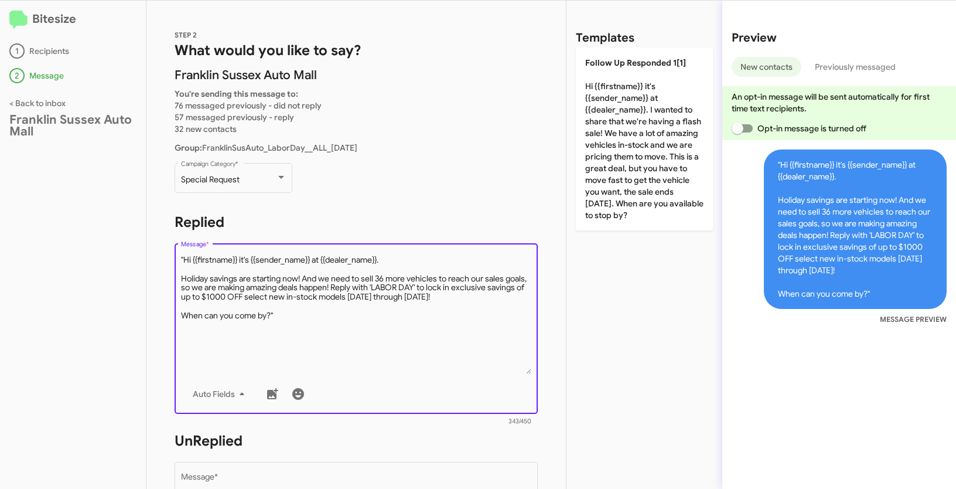
click at [184, 257] on textarea "Message *" at bounding box center [356, 314] width 351 height 120
click at [295, 314] on textarea "Message *" at bounding box center [356, 314] width 351 height 120
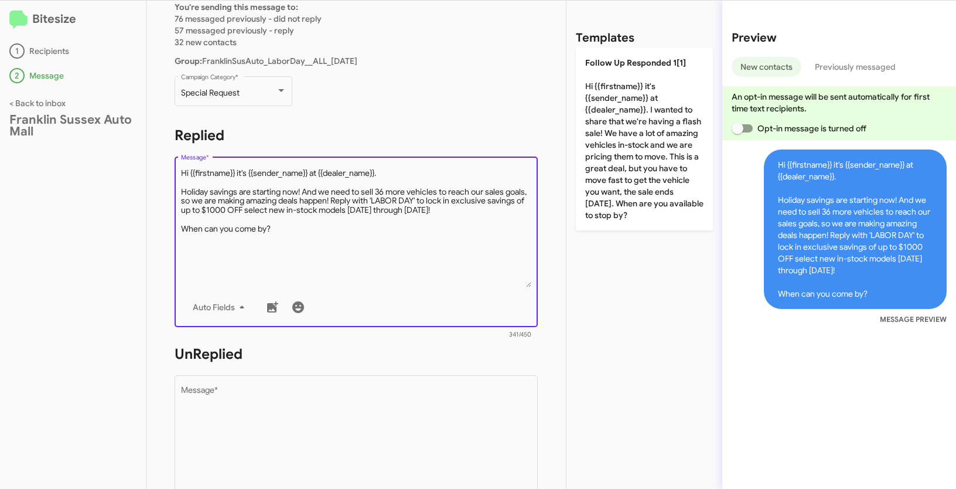
scroll to position [87, 0]
type textarea "Hi {{firstname}} it's {{sender_name}} at {{dealer_name}}. Holiday savings are s…"
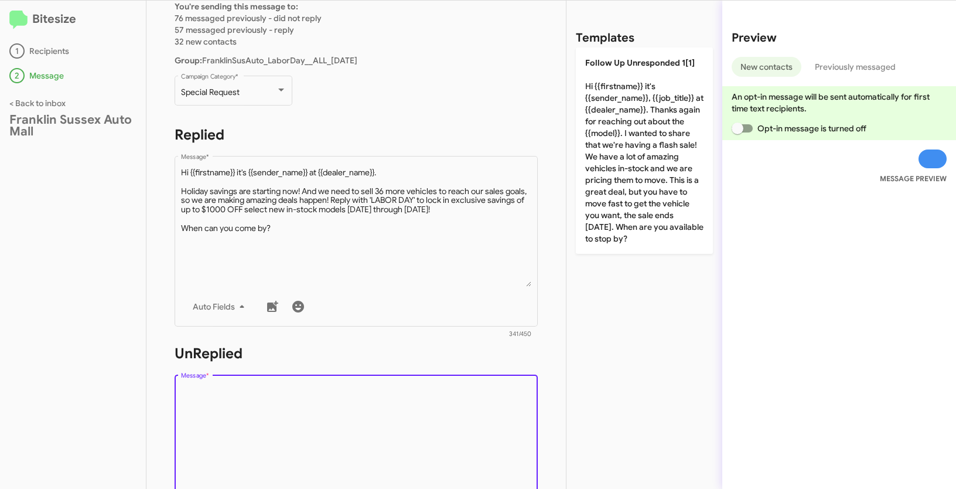
click at [291, 400] on textarea "Message *" at bounding box center [356, 446] width 351 height 120
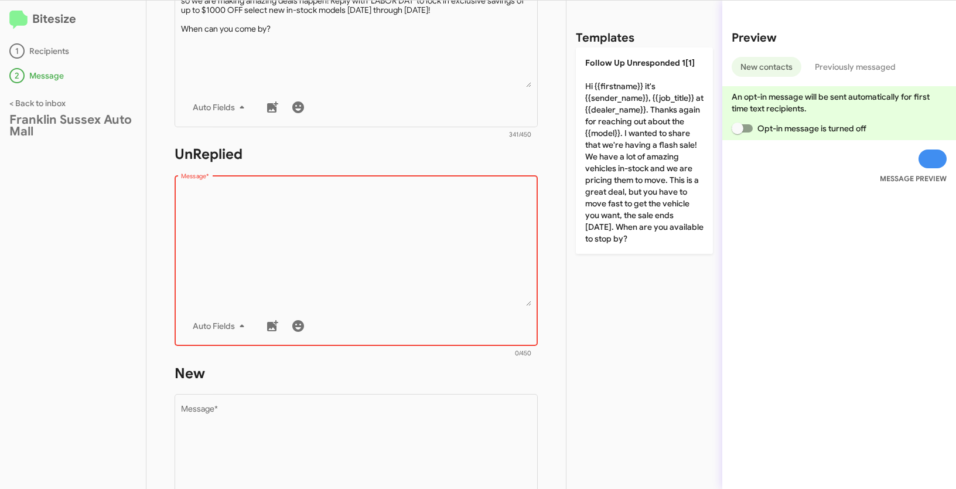
click at [385, 272] on textarea "Message *" at bounding box center [356, 246] width 351 height 120
paste textarea ""Hi {{firstname}} it's {{sender_name}}, {{job_title}} at {{dealer_name}}. Thank…"
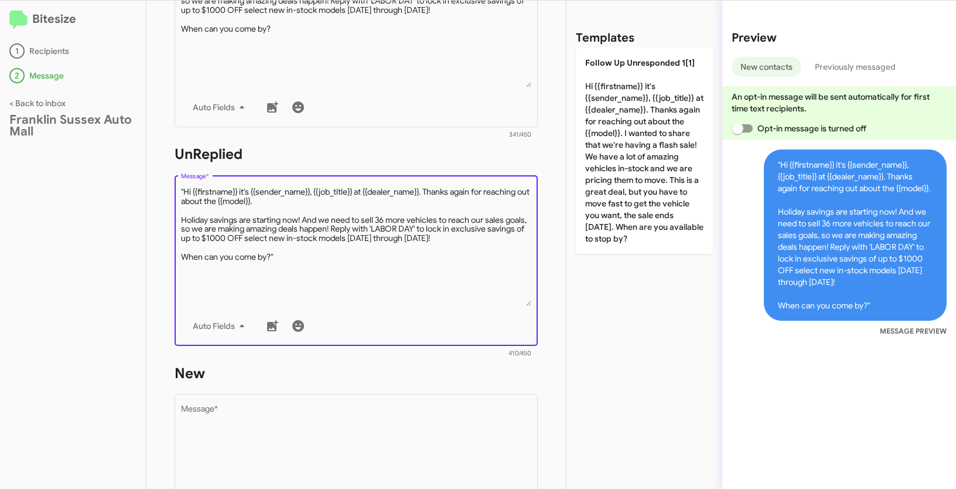
click at [184, 189] on textarea "Message *" at bounding box center [356, 246] width 351 height 120
click at [305, 256] on textarea "Message *" at bounding box center [356, 246] width 351 height 120
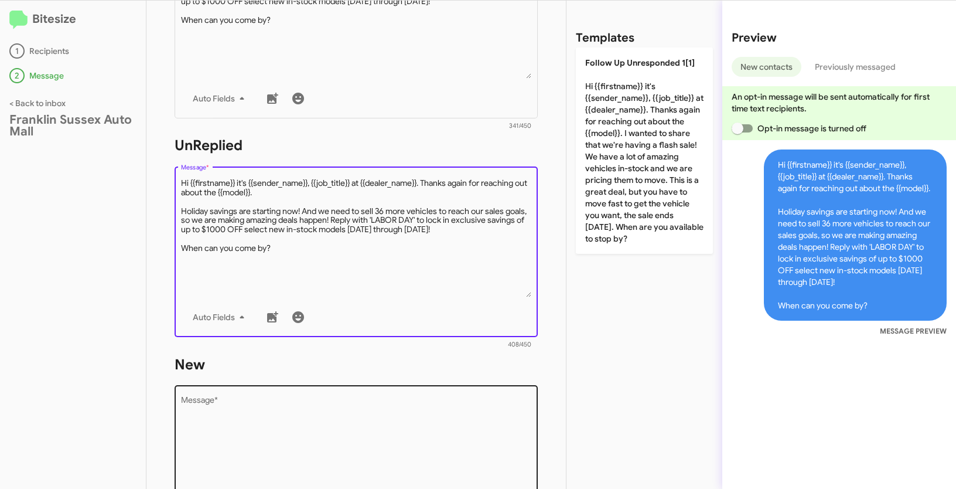
scroll to position [305, 0]
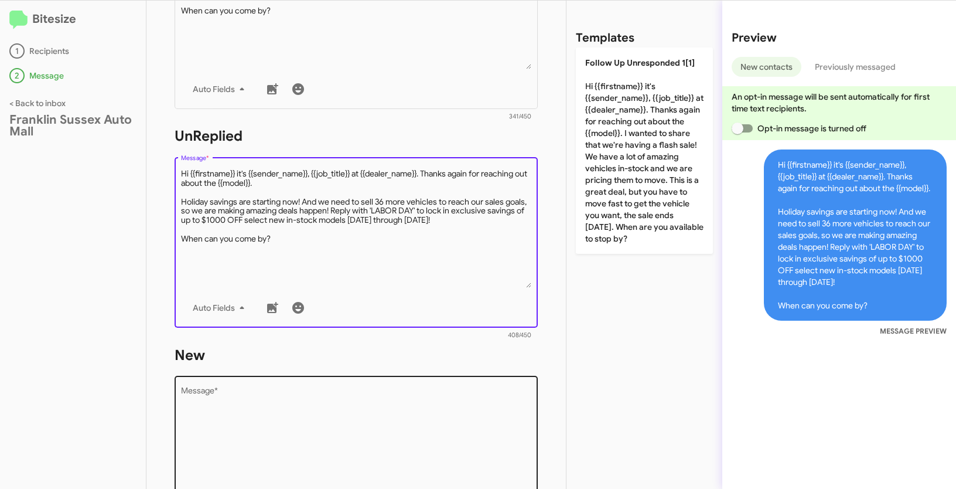
type textarea "Hi {{firstname}} it's {{sender_name}}, {{job_title}} at {{dealer_name}}. Thanks…"
click at [277, 406] on textarea "Message *" at bounding box center [356, 447] width 351 height 120
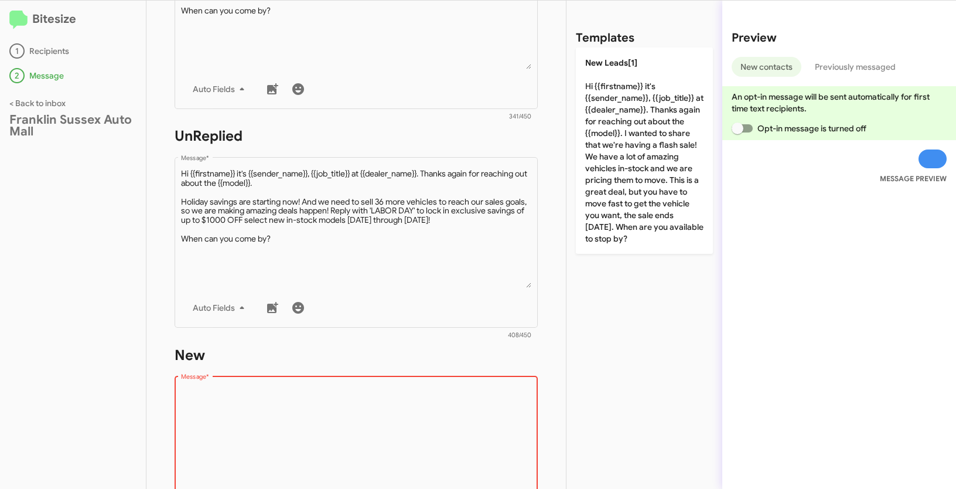
scroll to position [484, 0]
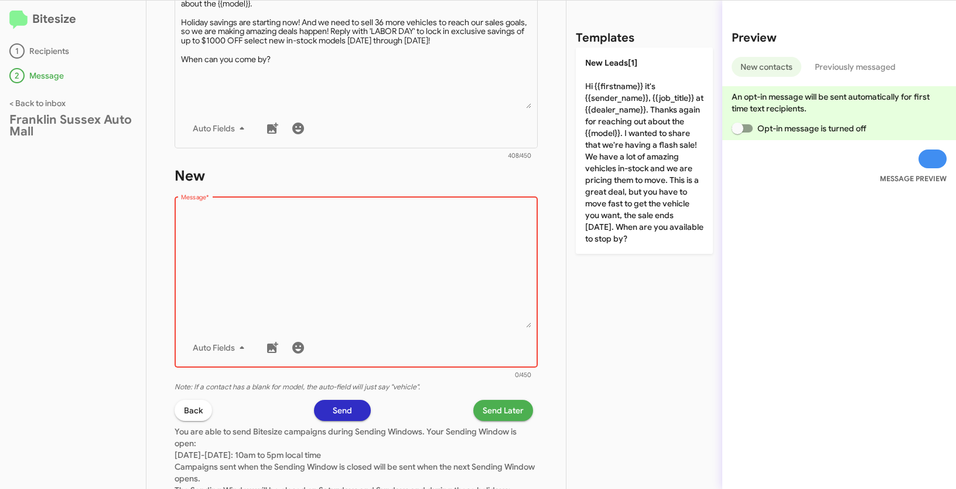
click at [299, 250] on textarea "Message *" at bounding box center [356, 268] width 351 height 120
paste textarea ""Hi {{firstname}} it's {{sender_name}}, {{job_title}} at {{dealer_name}}. Thank…"
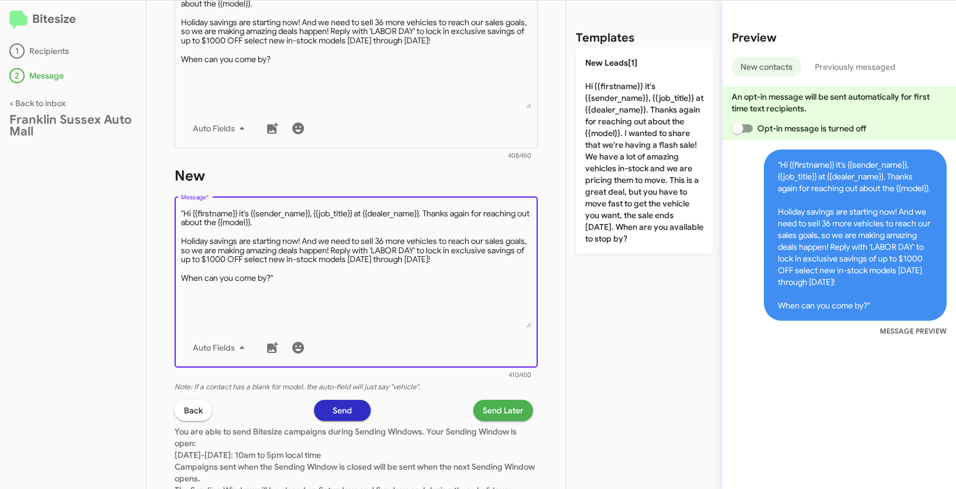
click at [185, 211] on textarea "Message *" at bounding box center [356, 268] width 351 height 120
click at [304, 284] on textarea "Message *" at bounding box center [356, 268] width 351 height 120
click at [305, 268] on textarea "Message *" at bounding box center [356, 268] width 351 height 120
click at [298, 287] on textarea "Message *" at bounding box center [356, 268] width 351 height 120
click at [293, 280] on textarea "Message *" at bounding box center [356, 268] width 351 height 120
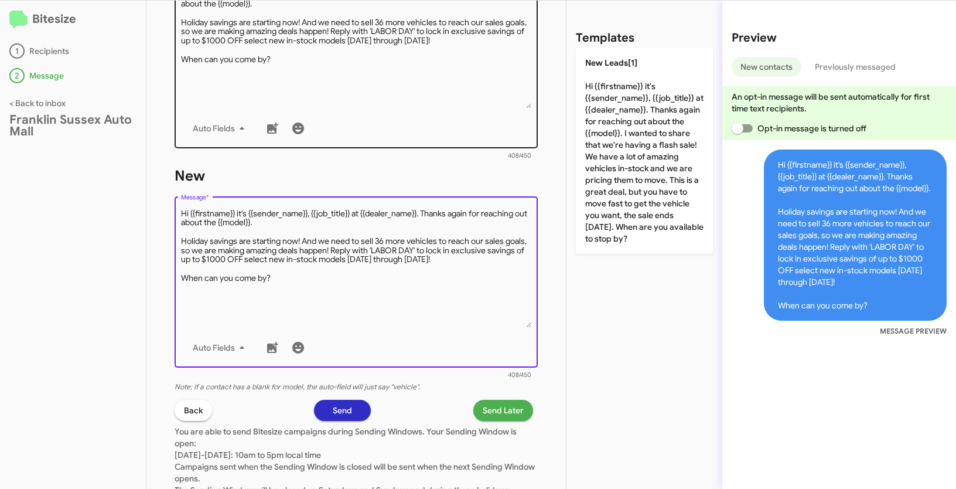
type textarea "Hi {{firstname}} it's {{sender_name}}, {{job_title}} at {{dealer_name}}. Thanks…"
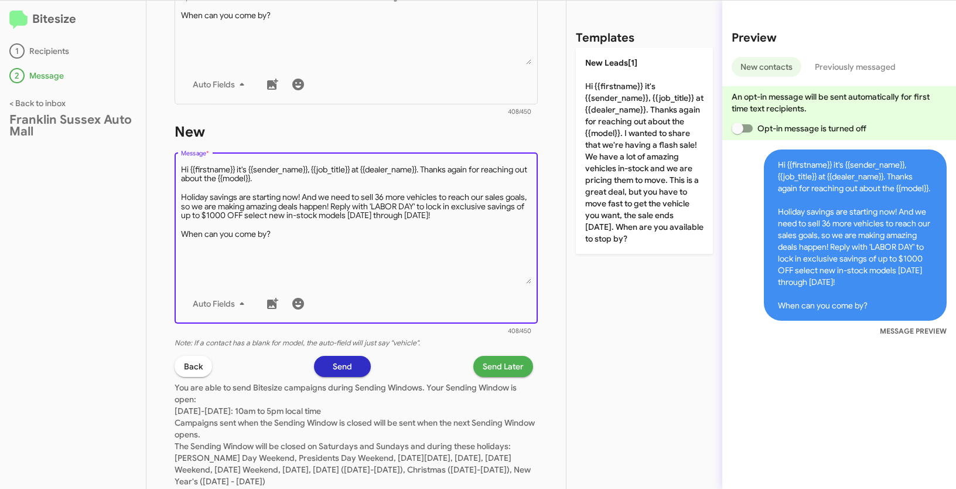
scroll to position [560, 0]
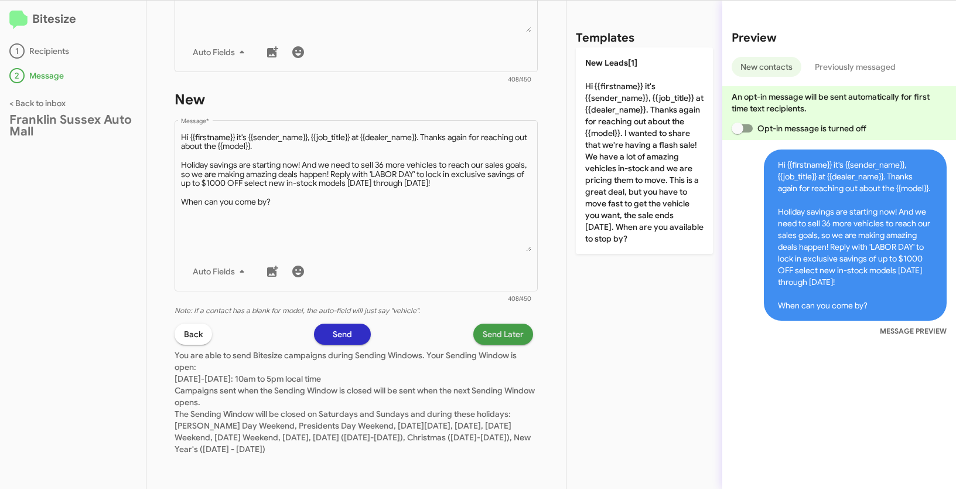
click at [501, 337] on span "Send Later" at bounding box center [503, 333] width 41 height 21
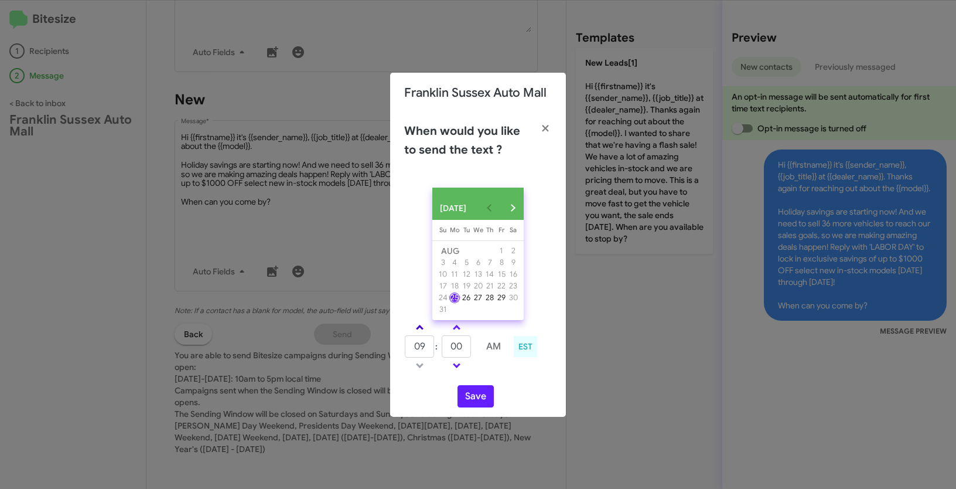
click at [415, 334] on link at bounding box center [420, 327] width 21 height 13
type input "10"
drag, startPoint x: 466, startPoint y: 355, endPoint x: 430, endPoint y: 346, distance: 36.7
click at [430, 346] on tr "10 : 00 AM" at bounding box center [456, 346] width 105 height 23
type input "45"
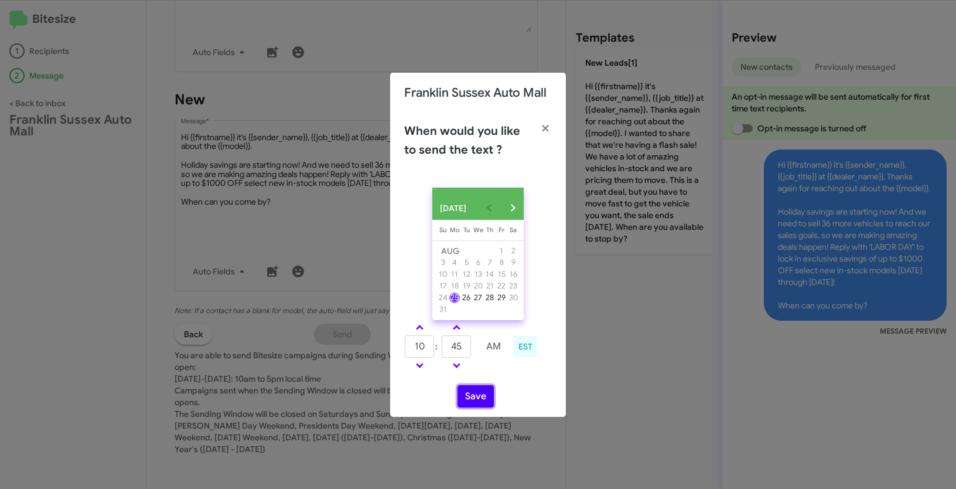
click at [483, 407] on button "Save" at bounding box center [476, 396] width 36 height 22
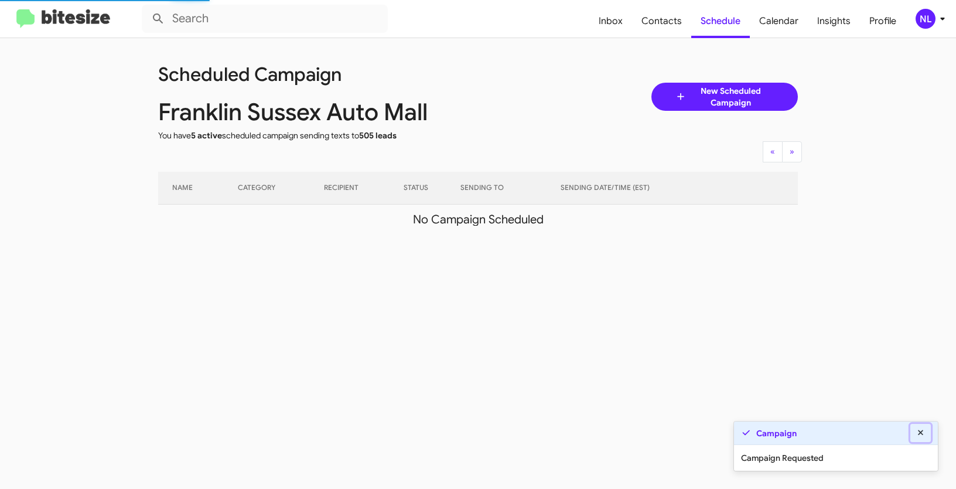
click at [921, 431] on icon at bounding box center [921, 432] width 11 height 8
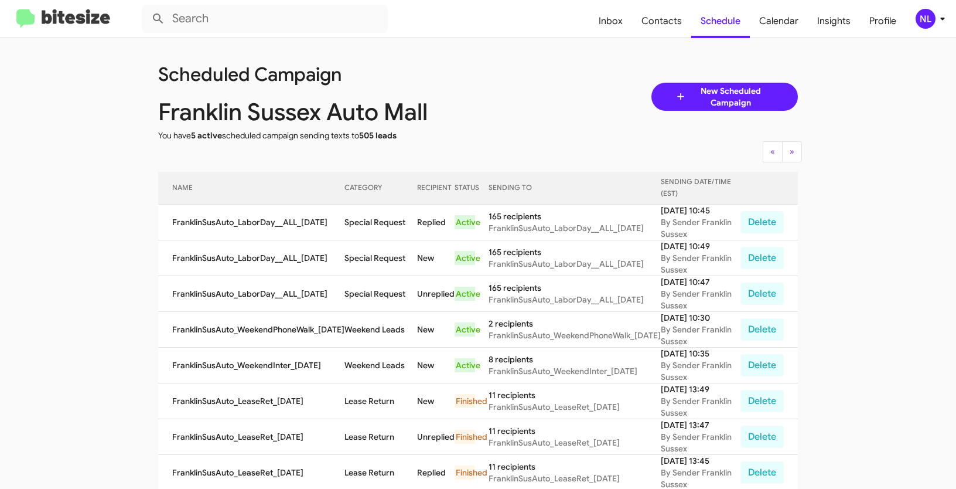
click at [885, 257] on app-scheduler "Scheduled Campaign Franklin Sussex Auto Mall You have 5 active scheduled campai…" at bounding box center [478, 485] width 956 height 895
click at [665, 20] on span "Contacts" at bounding box center [661, 21] width 59 height 34
type input "in:groups"
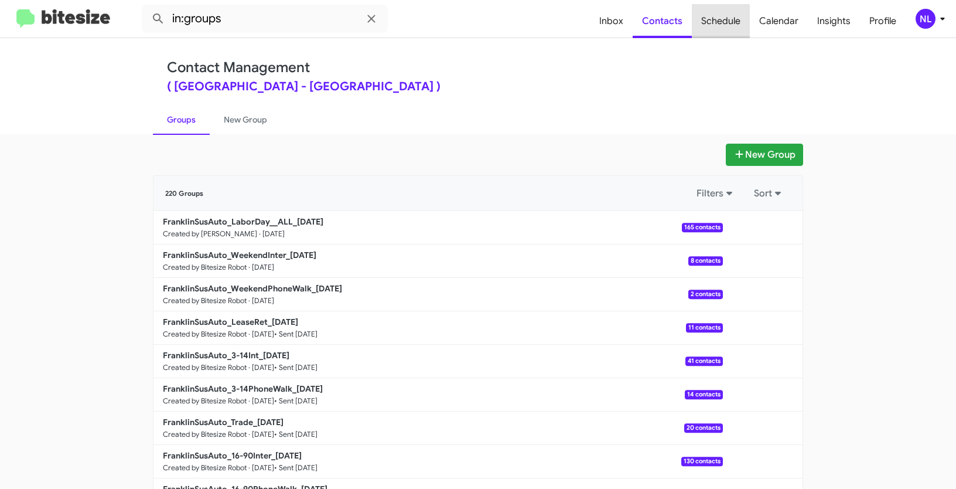
click at [714, 21] on span "Schedule" at bounding box center [721, 21] width 58 height 34
